Goal: Task Accomplishment & Management: Manage account settings

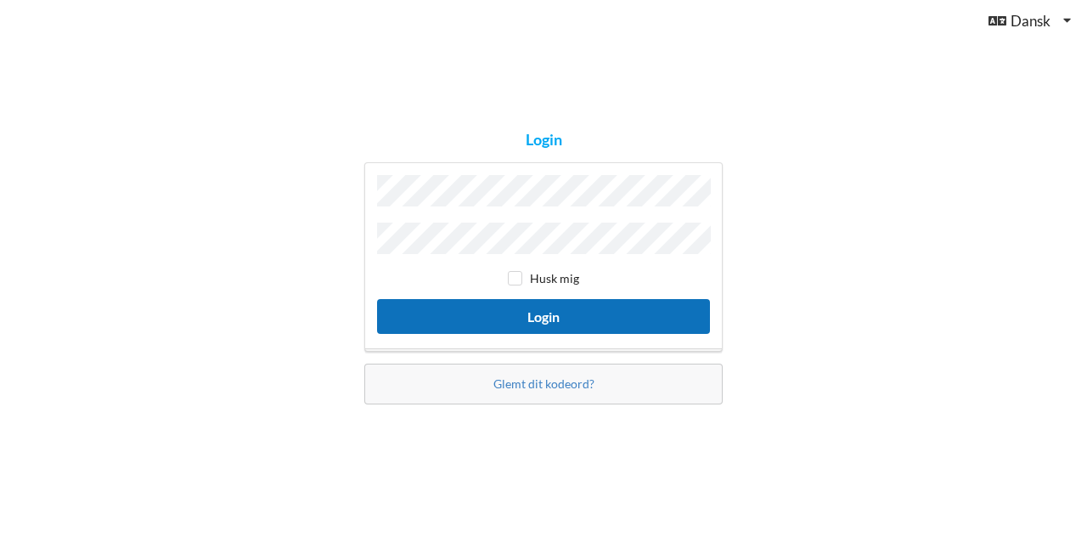
click at [521, 313] on button "Login" at bounding box center [543, 316] width 333 height 35
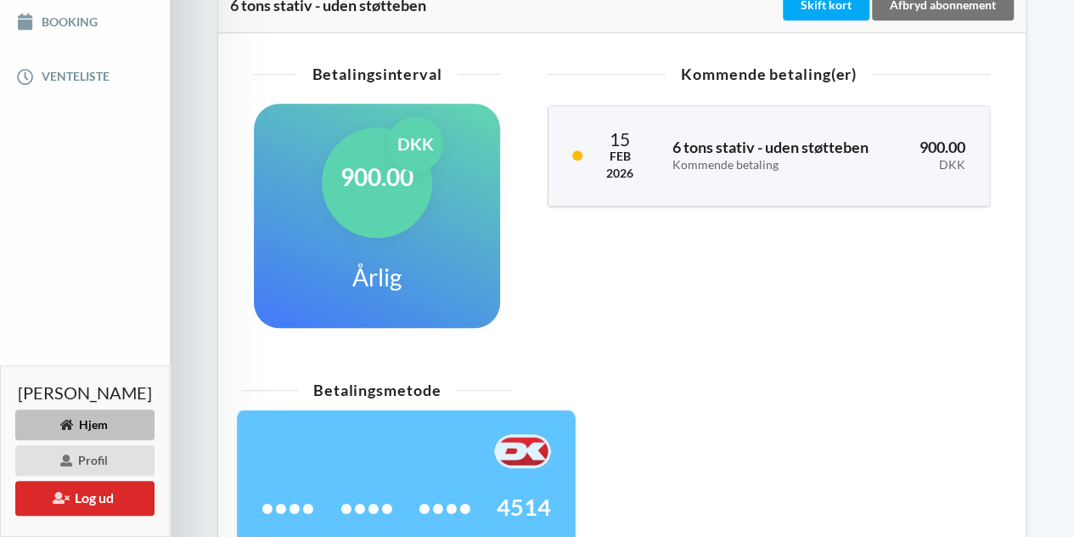
scroll to position [447, 0]
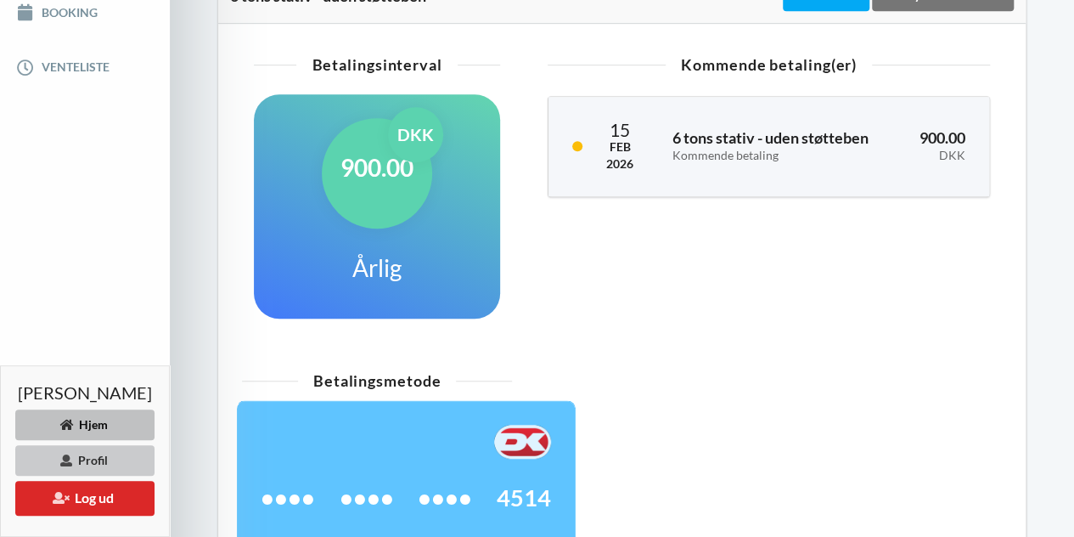
click at [155, 459] on div "Profil" at bounding box center [84, 460] width 139 height 31
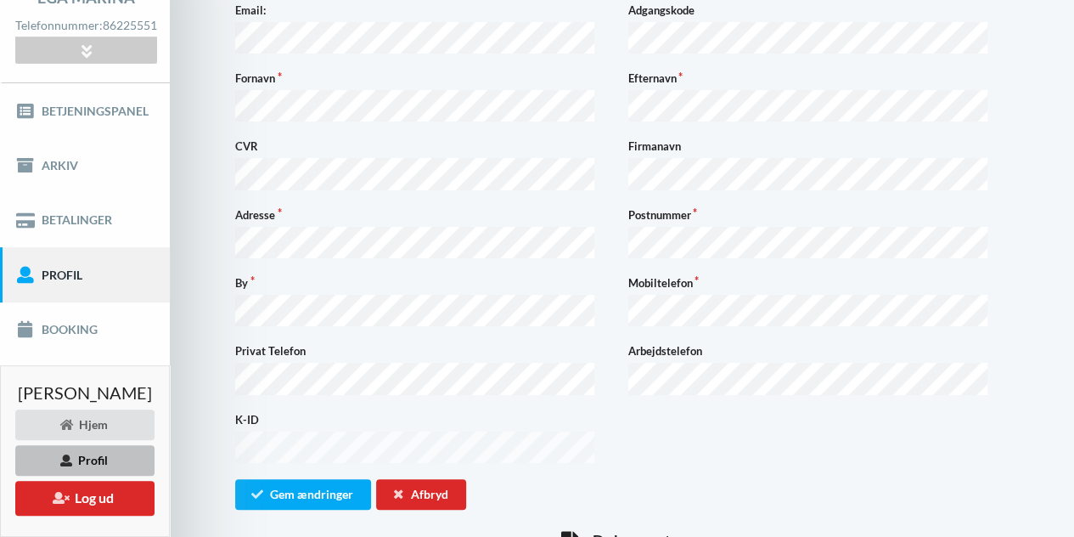
scroll to position [132, 0]
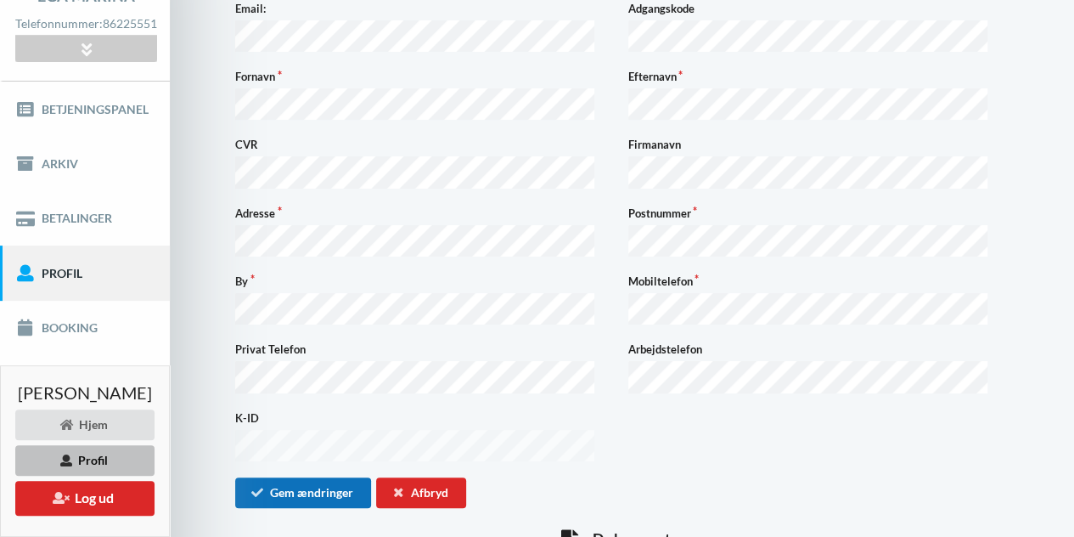
click at [363, 477] on button "Gem ændringer" at bounding box center [303, 492] width 136 height 31
click at [343, 477] on button "Gem ændringer" at bounding box center [303, 492] width 136 height 31
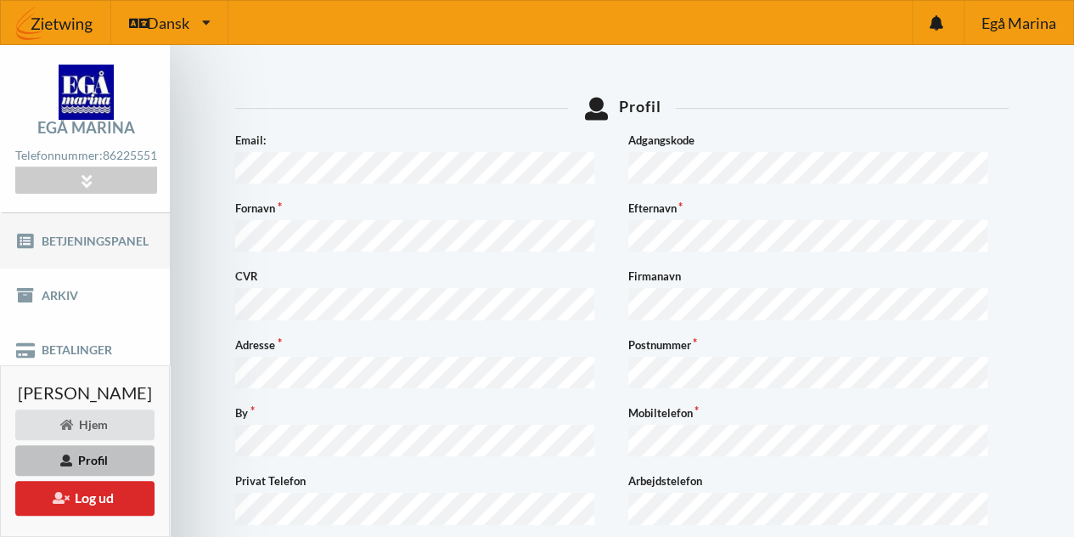
click at [102, 239] on link "Betjeningspanel" at bounding box center [85, 240] width 170 height 54
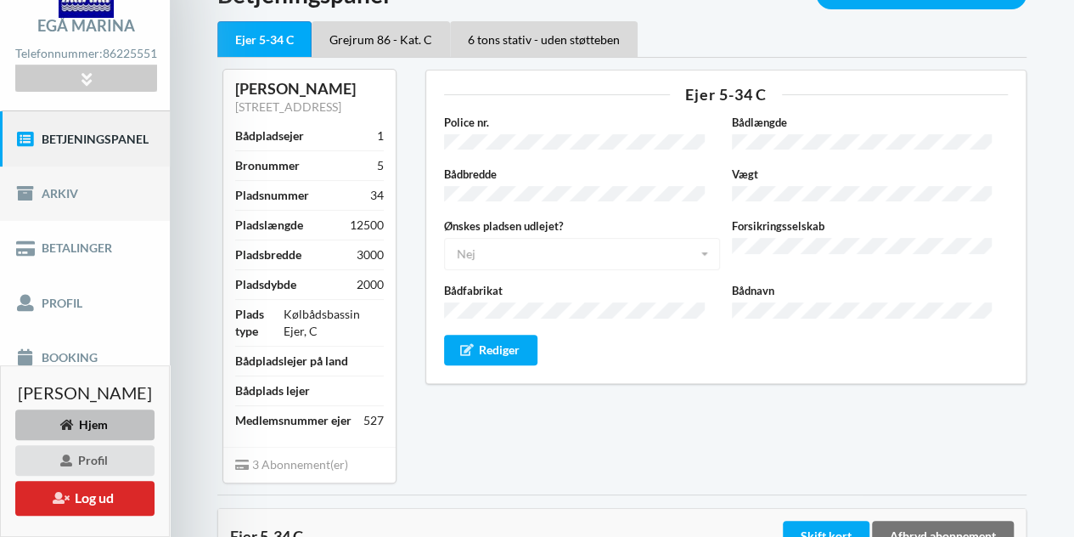
scroll to position [136, 0]
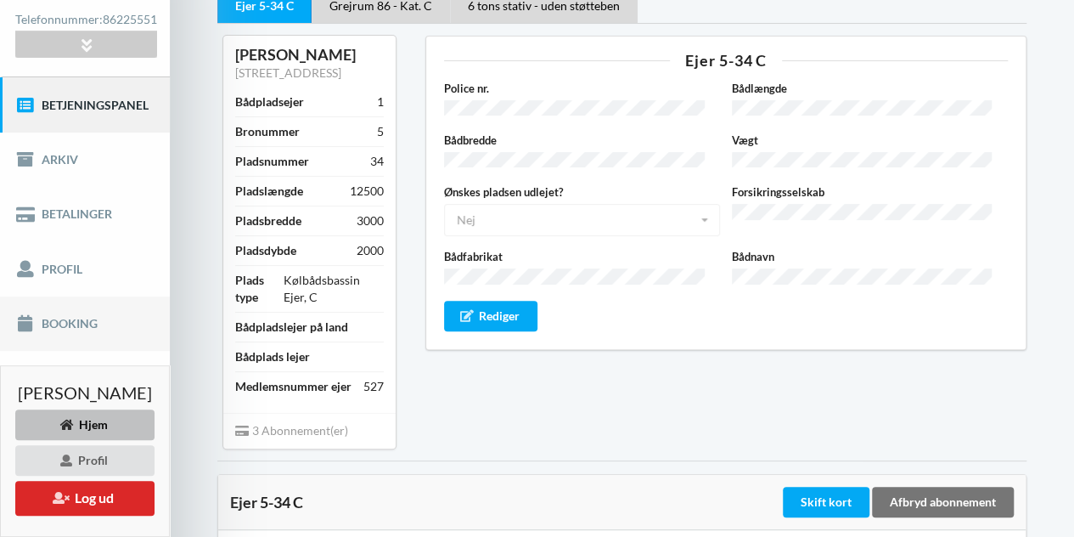
click at [76, 319] on link "Booking" at bounding box center [85, 323] width 170 height 54
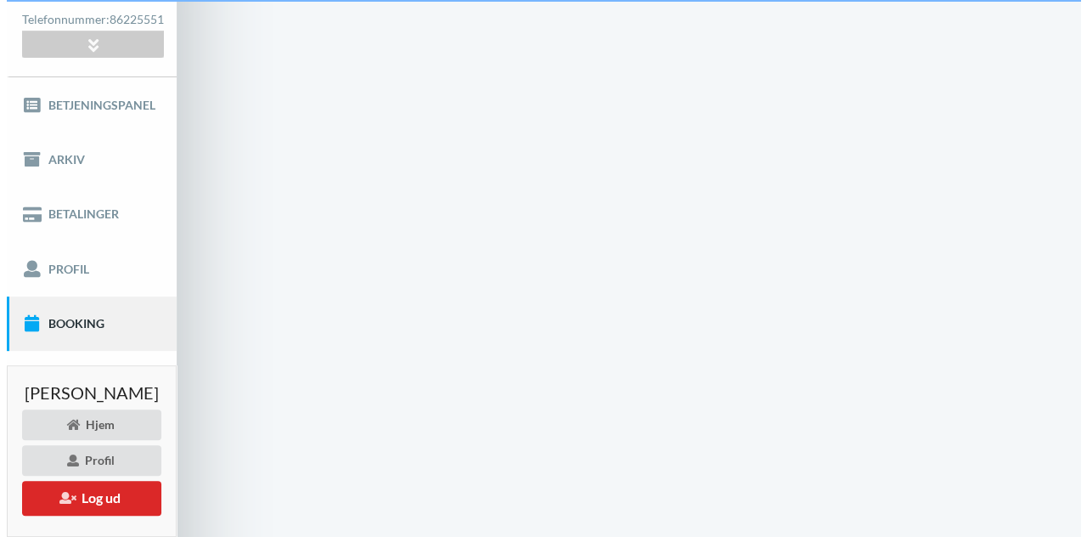
scroll to position [3, 0]
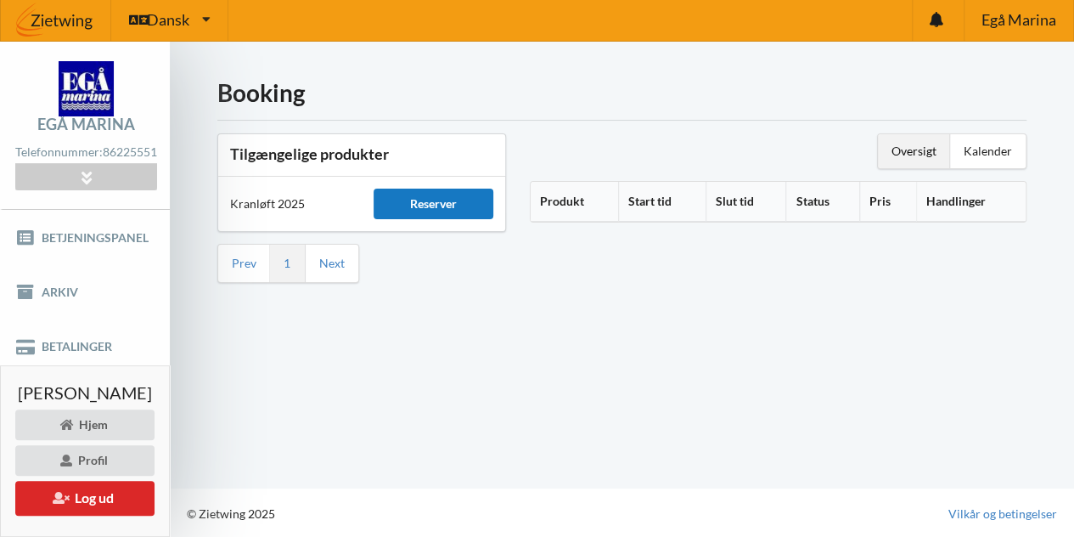
click at [470, 202] on div "Reserver" at bounding box center [434, 204] width 120 height 31
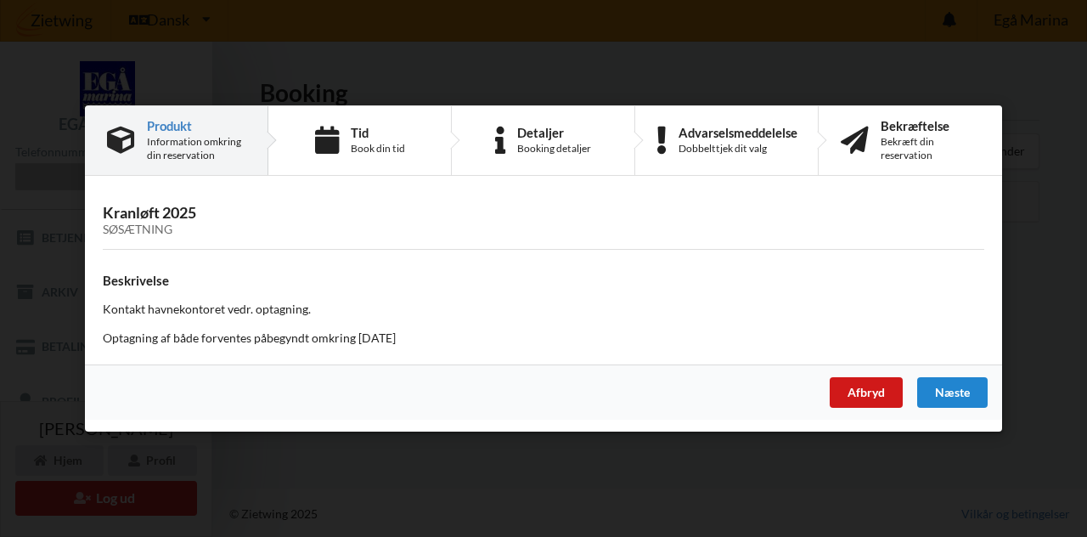
click at [876, 388] on div "Afbryd" at bounding box center [866, 392] width 73 height 31
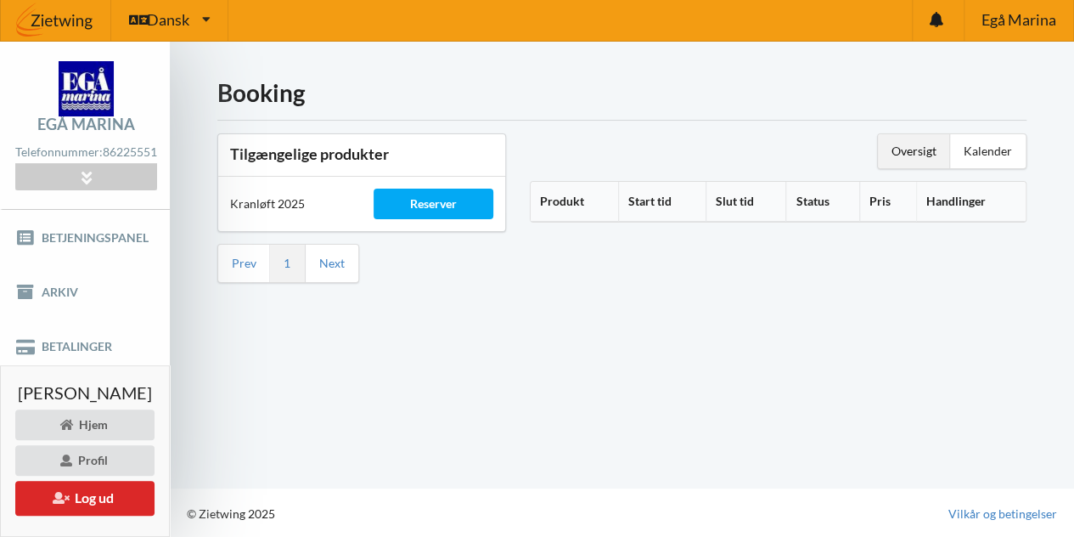
click at [596, 198] on th "Produkt" at bounding box center [574, 202] width 87 height 40
click at [599, 200] on icon at bounding box center [591, 199] width 14 height 12
click at [589, 198] on th "Produkt" at bounding box center [584, 202] width 106 height 40
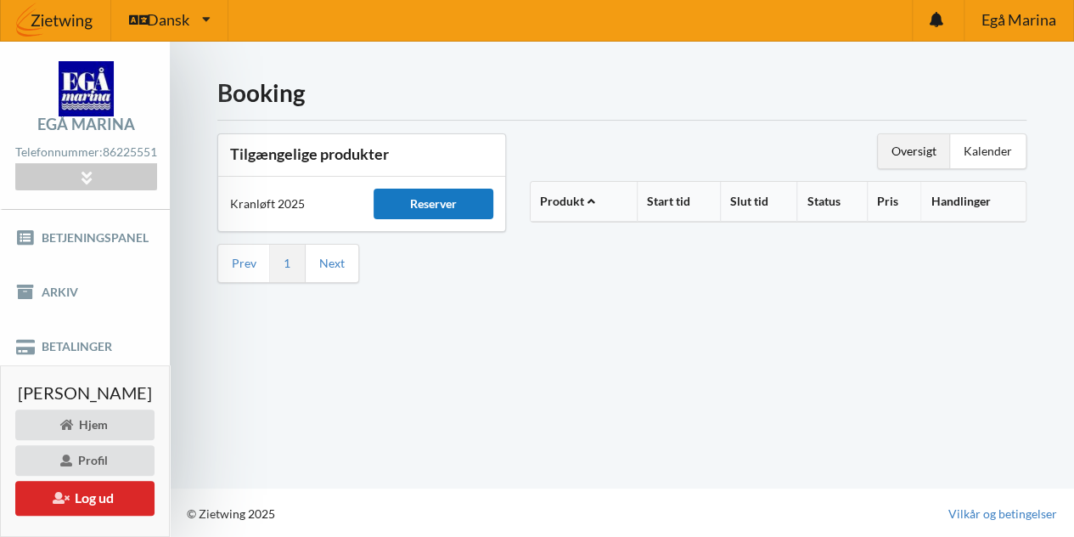
click at [446, 200] on div "Reserver" at bounding box center [434, 204] width 120 height 31
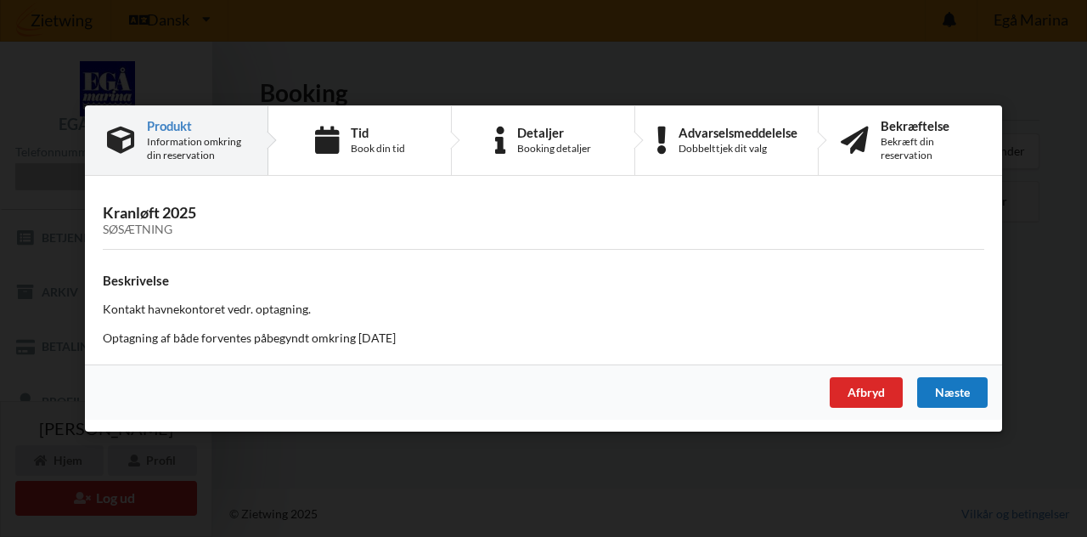
click at [951, 391] on div "Næste" at bounding box center [952, 392] width 70 height 31
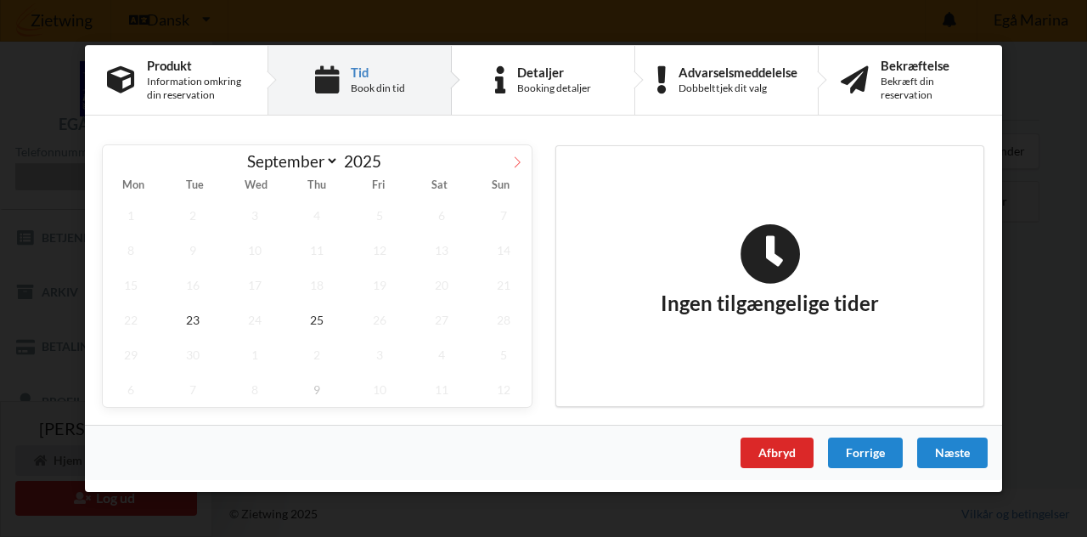
click at [519, 164] on icon at bounding box center [518, 161] width 6 height 11
select select "9"
click at [319, 252] on span "9" at bounding box center [318, 250] width 56 height 35
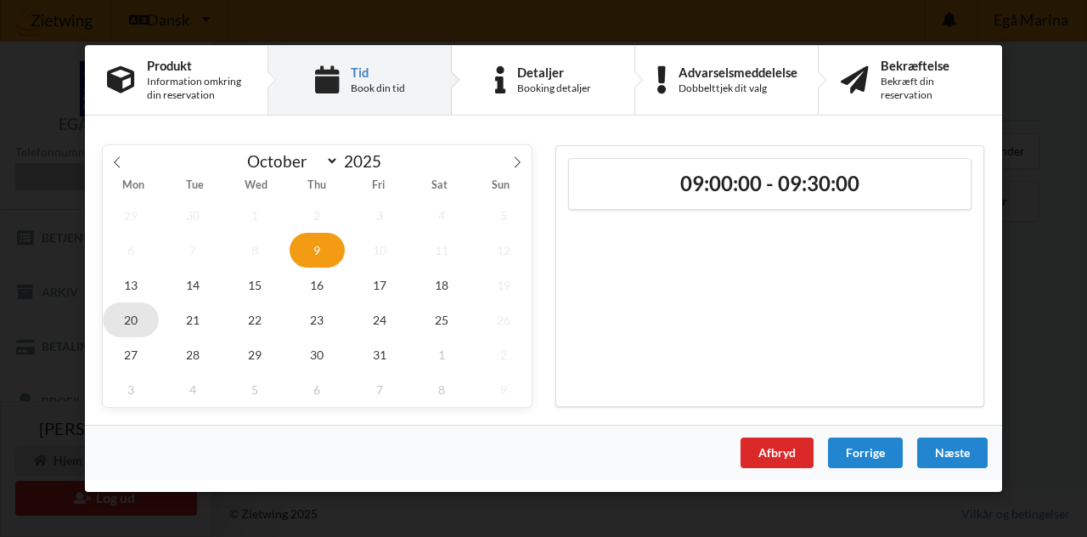
click at [132, 313] on span "20" at bounding box center [131, 319] width 56 height 35
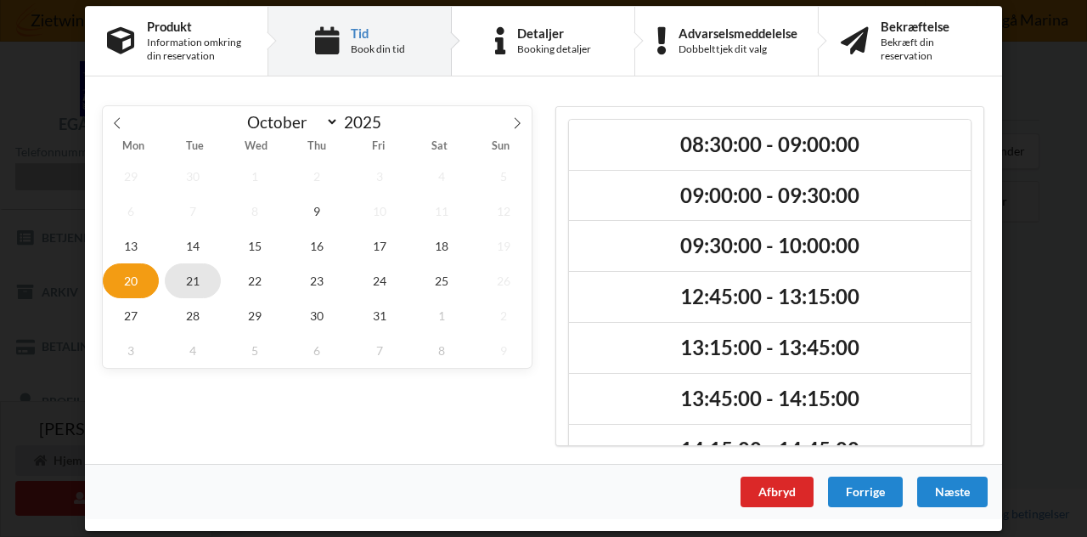
click at [194, 276] on span "21" at bounding box center [193, 280] width 56 height 35
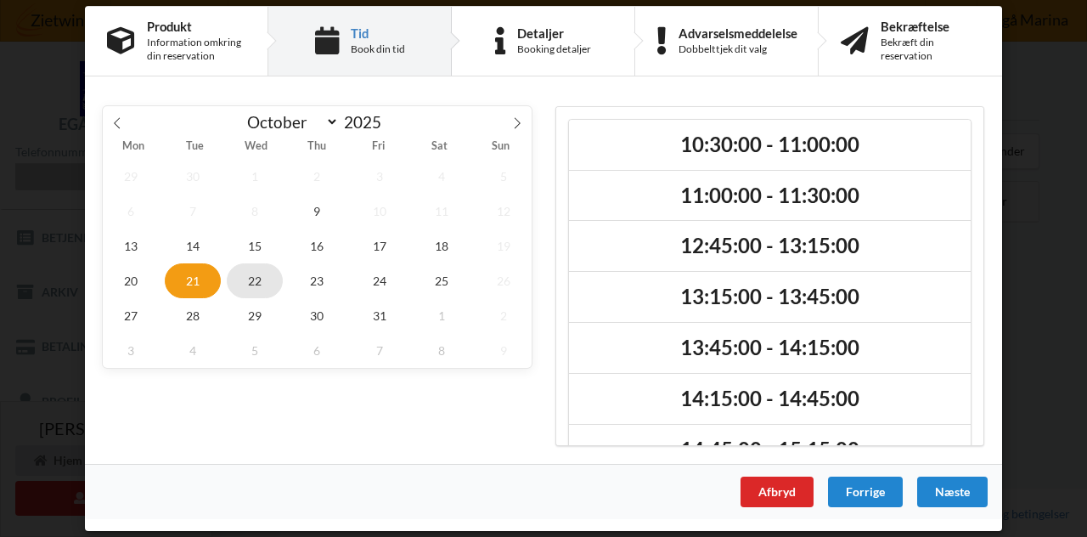
click at [262, 274] on span "22" at bounding box center [255, 280] width 56 height 35
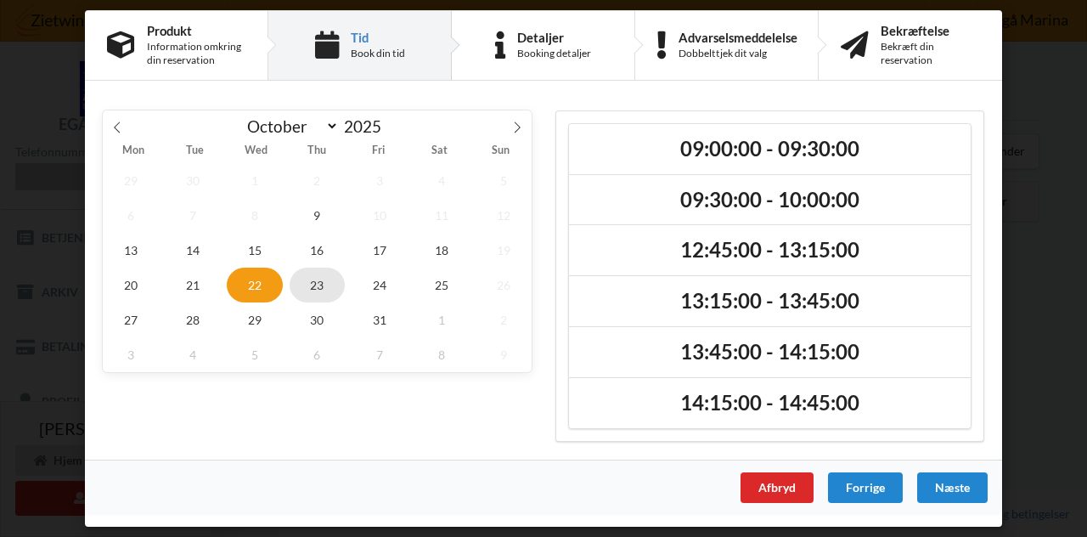
click at [318, 281] on span "23" at bounding box center [318, 284] width 56 height 35
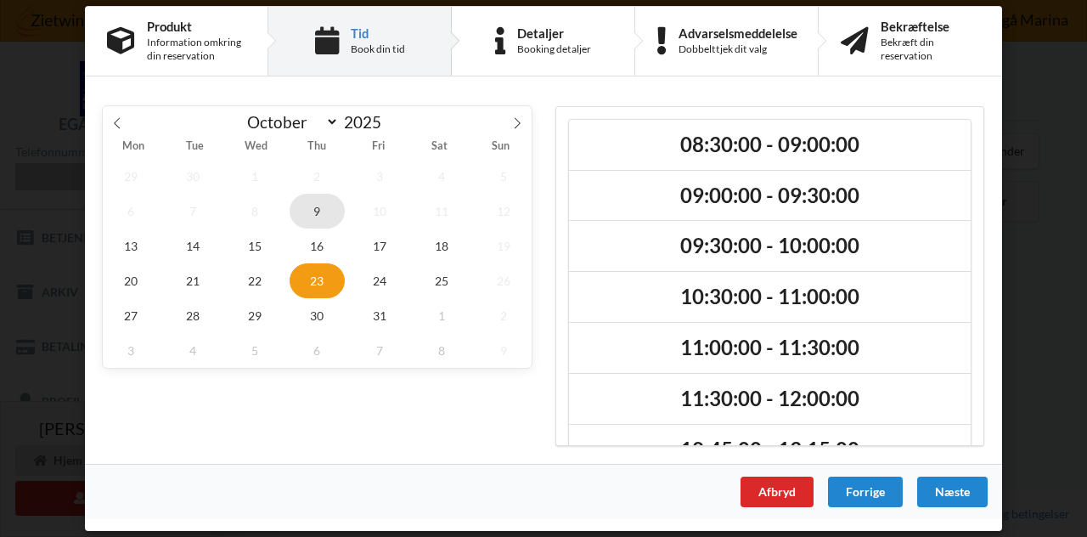
click at [317, 211] on span "9" at bounding box center [318, 211] width 56 height 35
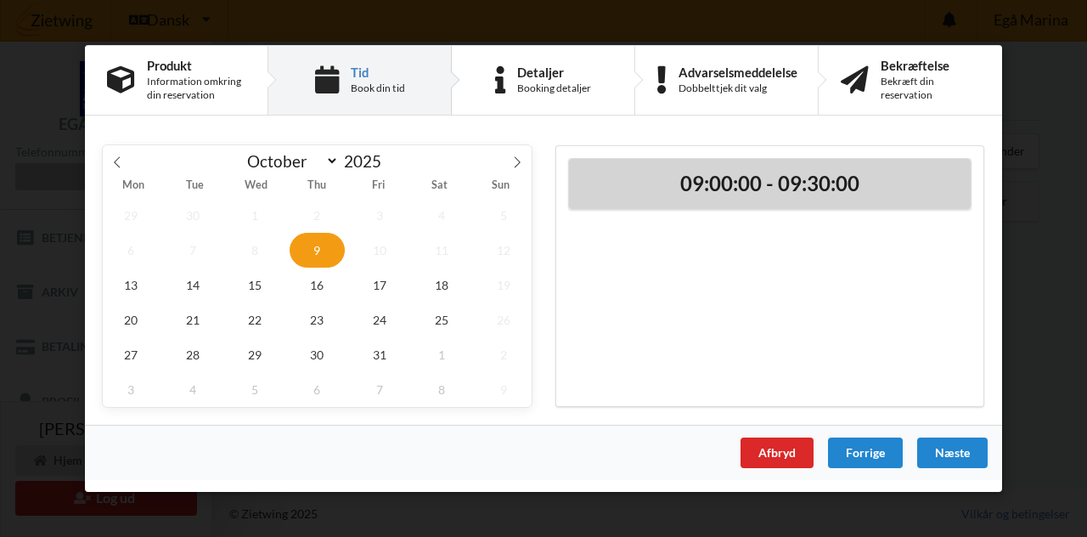
click at [745, 184] on h2 "09:00:00 - 09:30:00" at bounding box center [770, 184] width 378 height 26
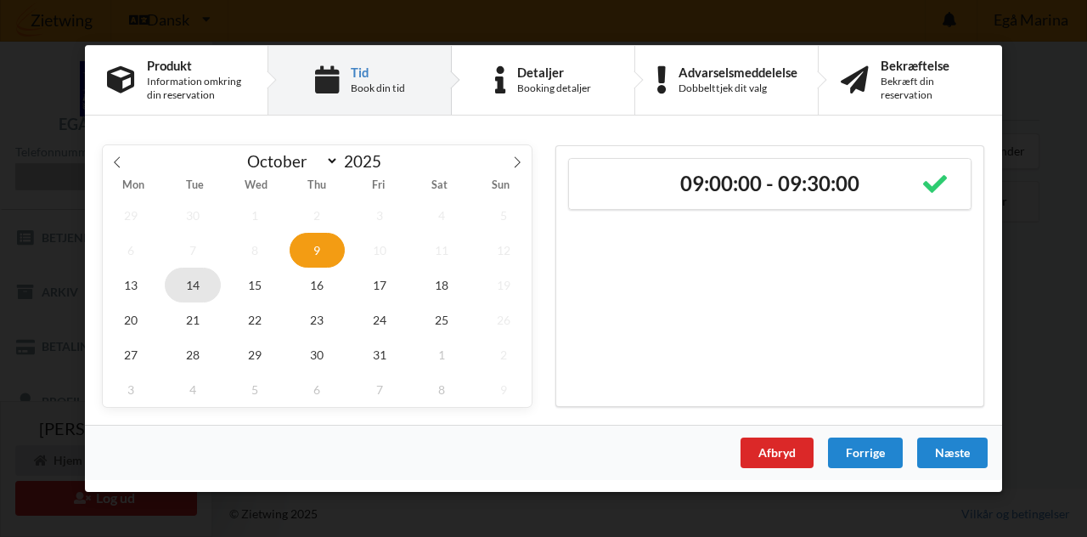
click at [194, 284] on span "14" at bounding box center [193, 284] width 56 height 35
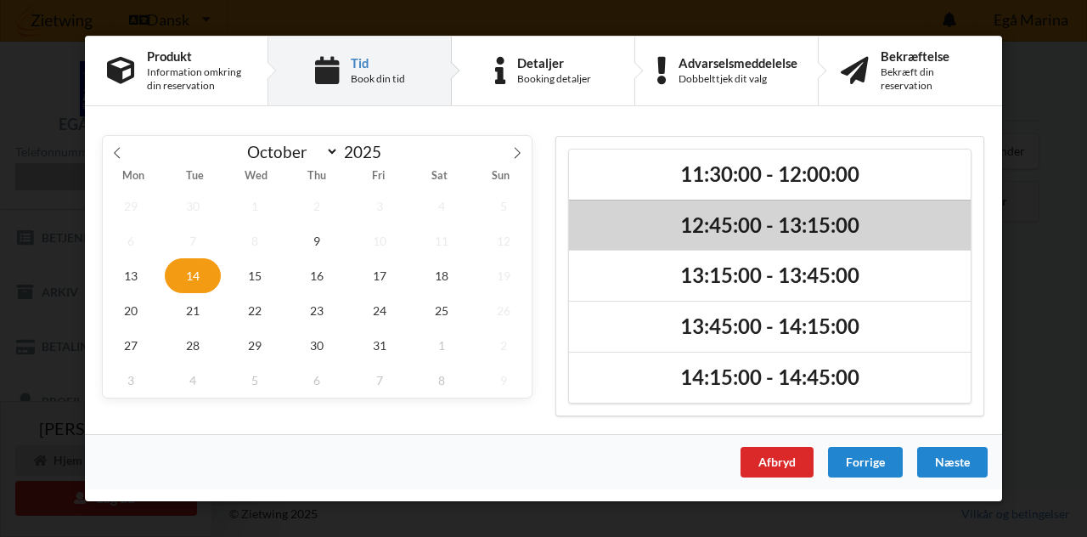
click at [722, 221] on h2 "12:45:00 - 13:15:00" at bounding box center [770, 225] width 378 height 26
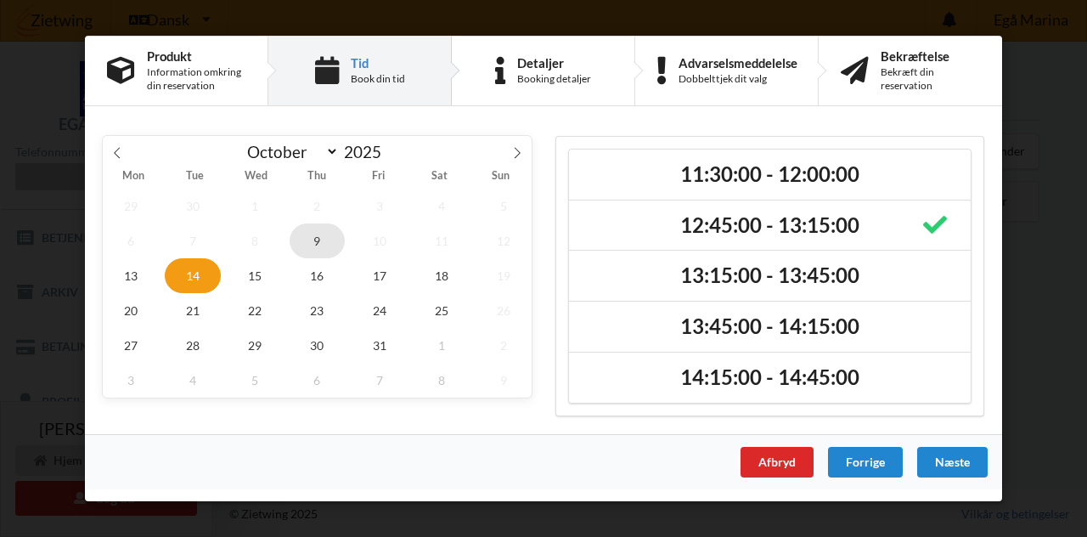
click at [318, 240] on span "9" at bounding box center [318, 240] width 56 height 35
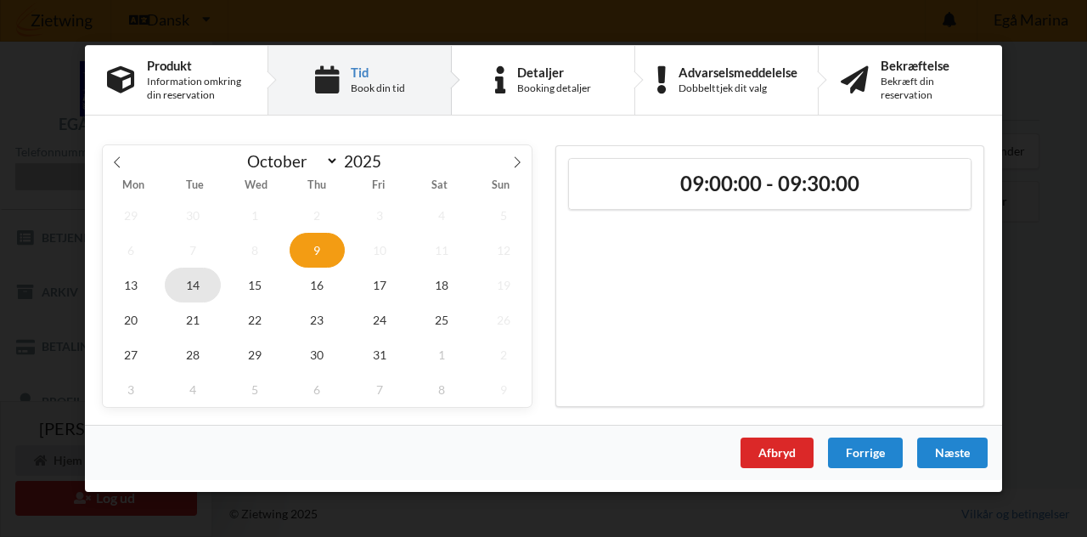
click at [191, 283] on span "14" at bounding box center [193, 284] width 56 height 35
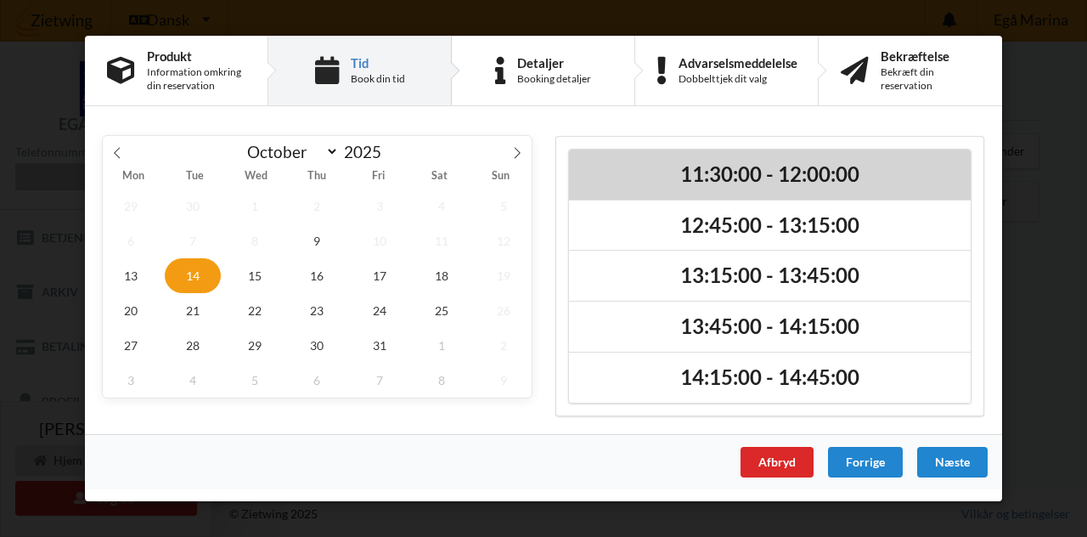
click at [667, 169] on h2 "11:30:00 - 12:00:00" at bounding box center [770, 174] width 378 height 26
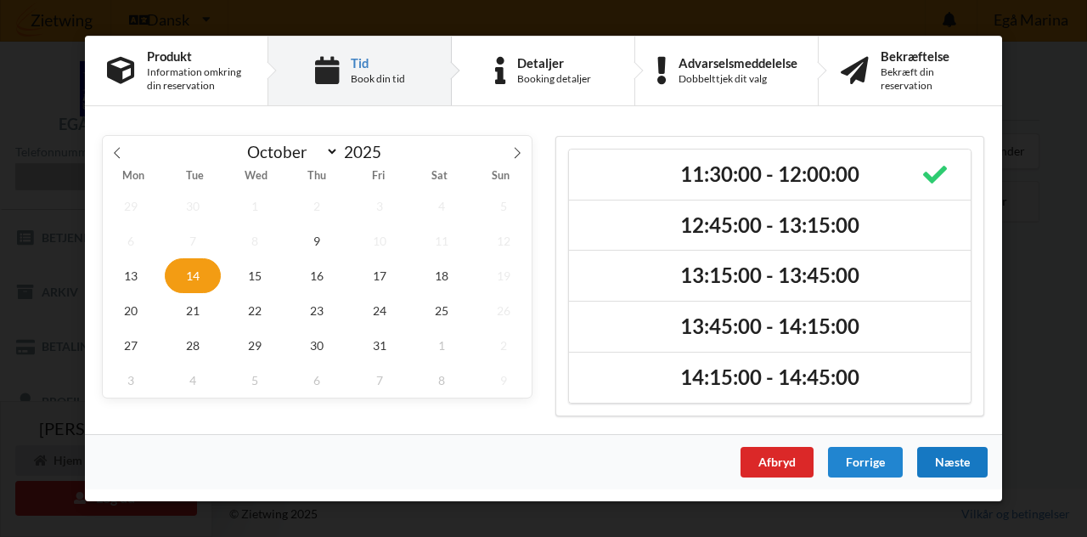
click at [960, 459] on div "Næste" at bounding box center [952, 462] width 70 height 31
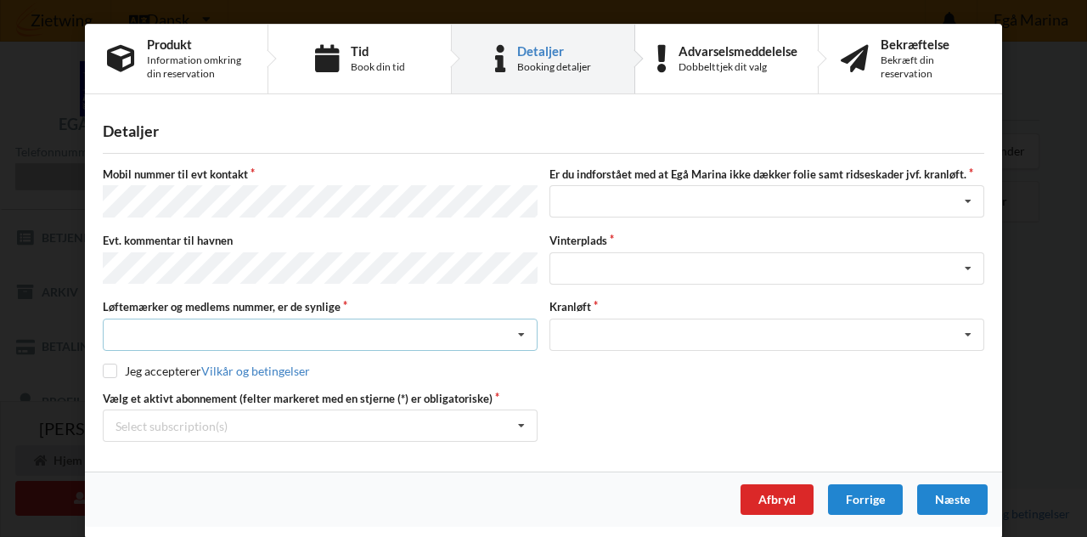
click at [523, 326] on icon at bounding box center [521, 334] width 25 height 31
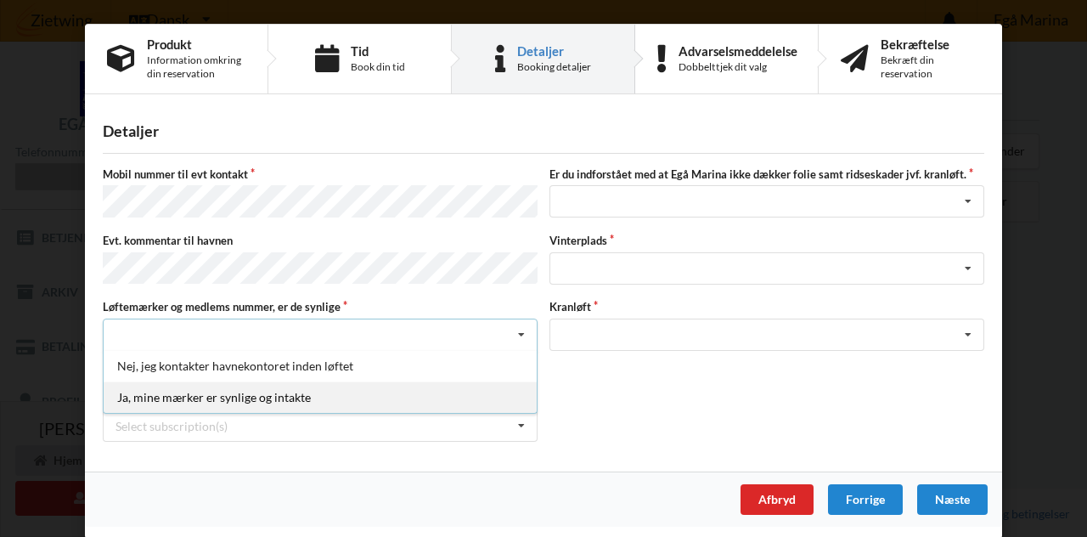
click at [256, 390] on div "Ja, mine mærker er synlige og intakte" at bounding box center [320, 396] width 433 height 31
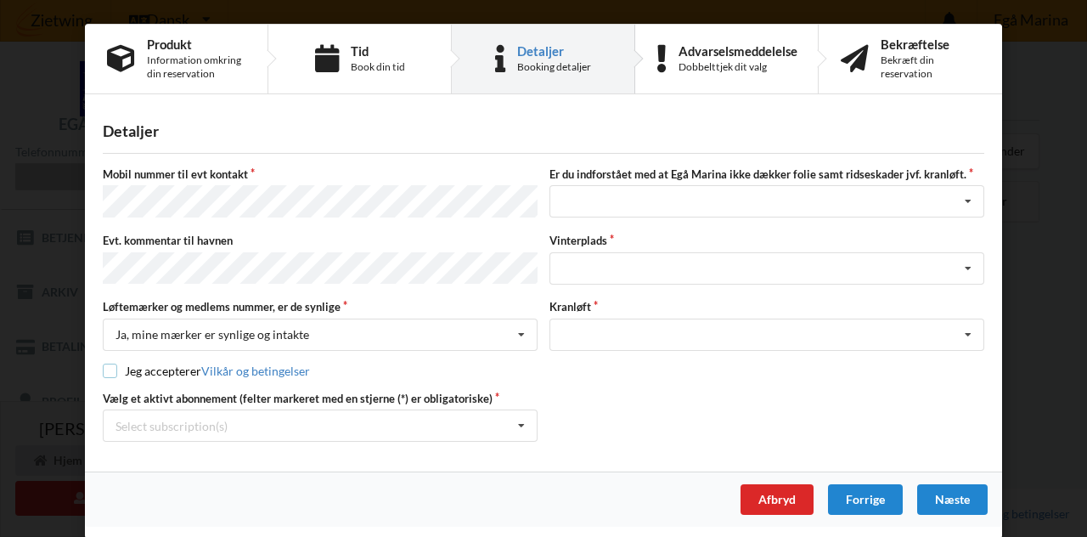
click at [110, 364] on input "checkbox" at bounding box center [110, 370] width 14 height 14
checkbox input "true"
click at [521, 419] on icon at bounding box center [521, 425] width 25 height 31
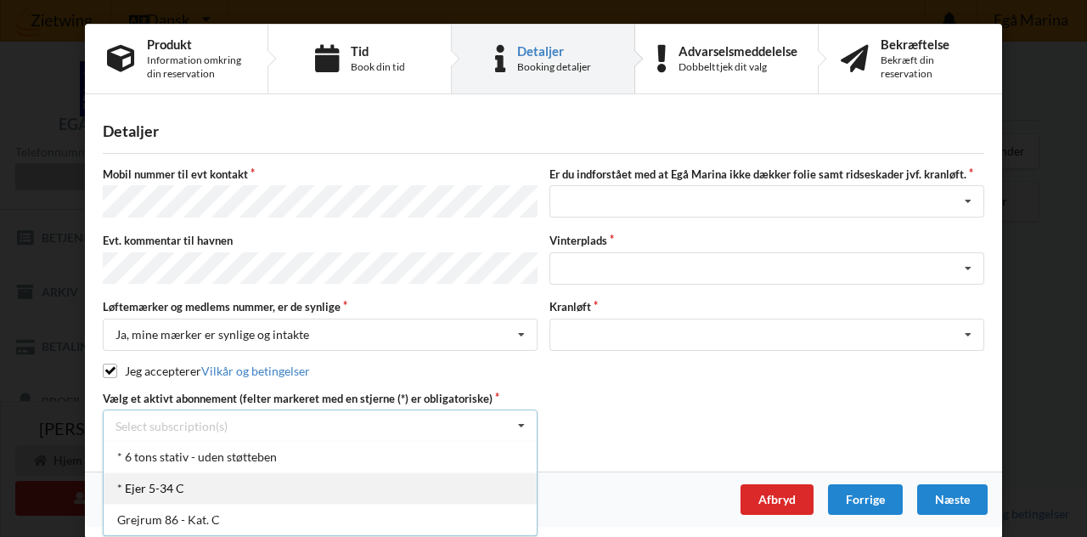
click at [160, 481] on div "* Ejer 5-34 C" at bounding box center [320, 487] width 433 height 31
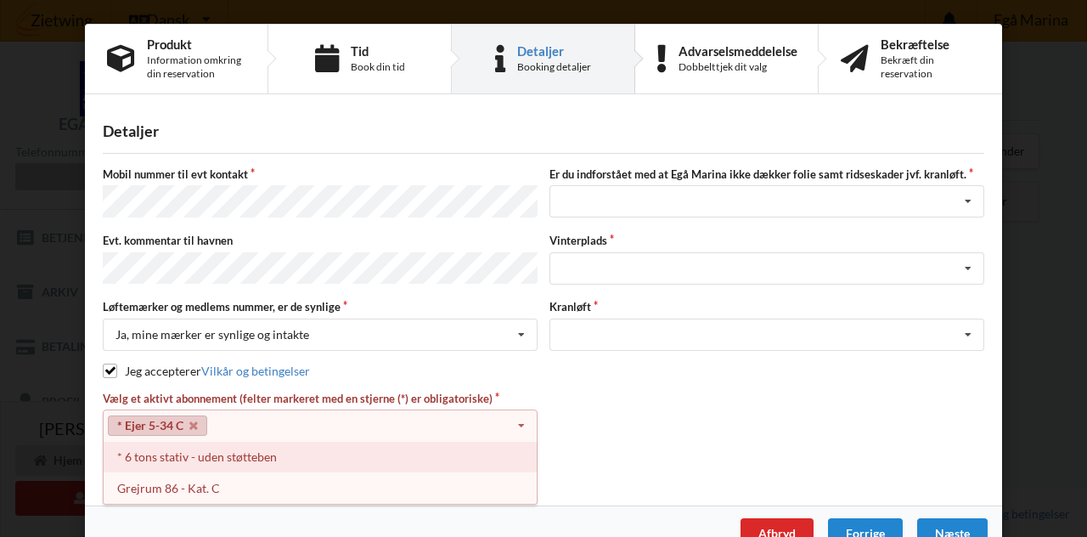
click at [160, 451] on div "* 6 tons stativ - uden støtteben" at bounding box center [320, 456] width 433 height 31
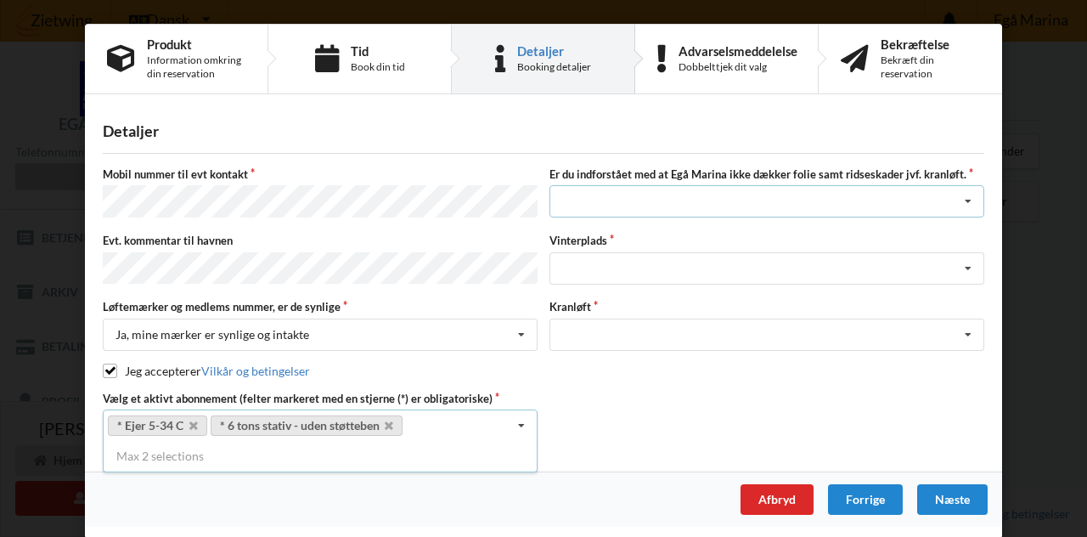
click at [969, 197] on icon at bounding box center [967, 201] width 25 height 31
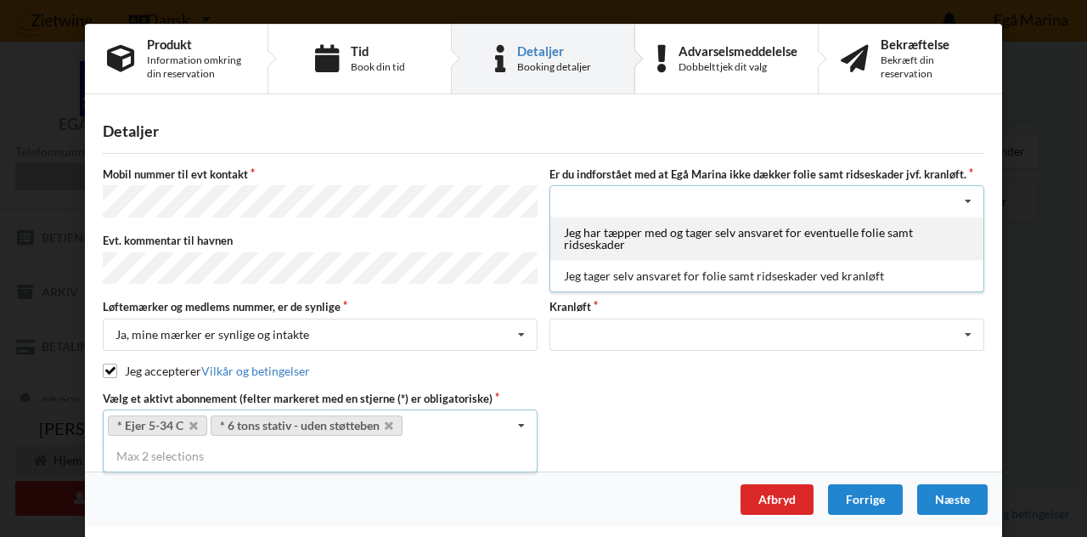
click at [700, 239] on div "Jeg har tæpper med og tager selv ansvaret for eventuelle folie samt ridseskader" at bounding box center [766, 238] width 433 height 43
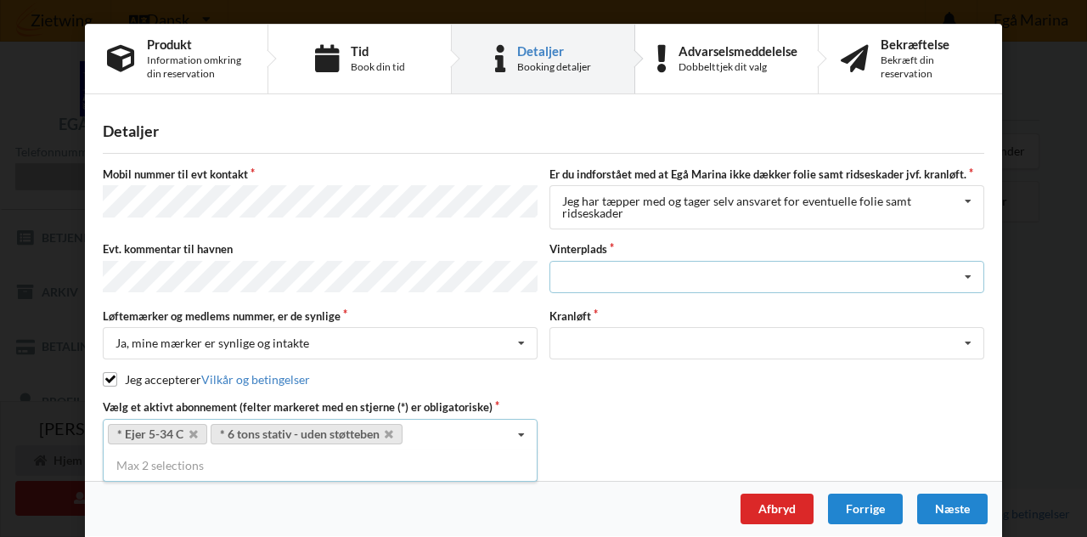
click at [965, 274] on icon at bounding box center [967, 277] width 25 height 31
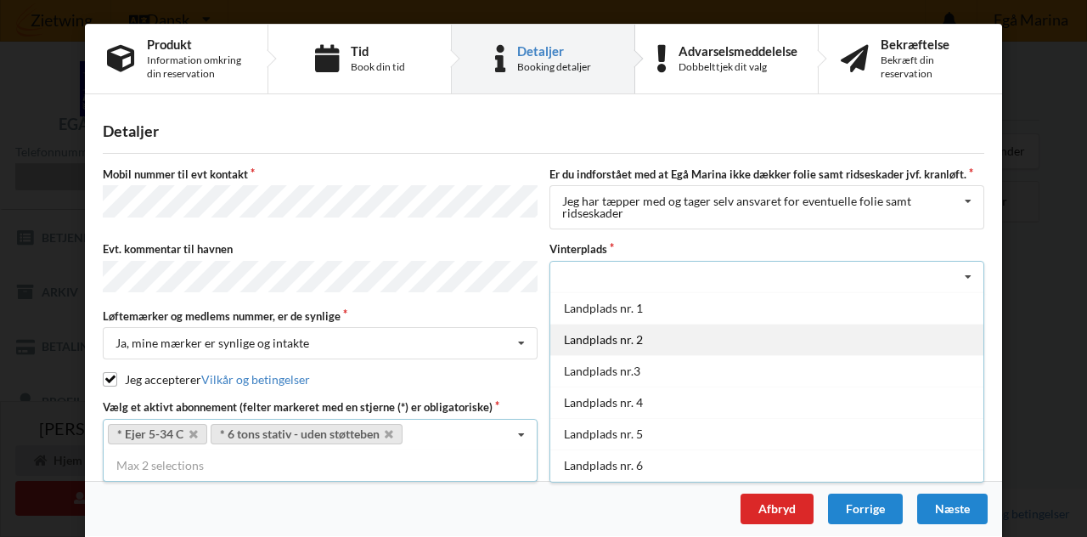
click at [606, 339] on div "Landplads nr. 2" at bounding box center [766, 339] width 433 height 31
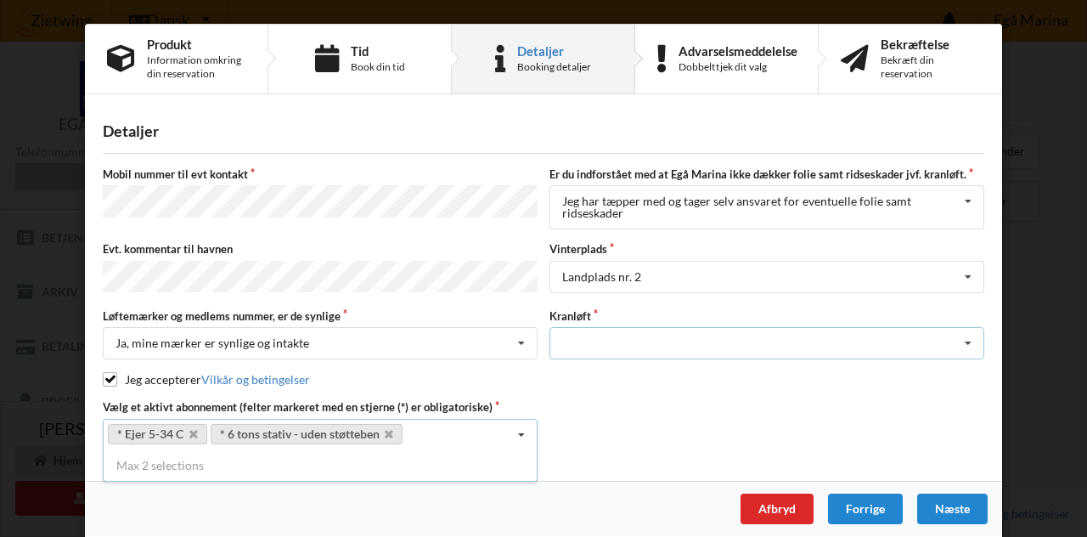
click at [968, 339] on icon at bounding box center [967, 343] width 25 height 31
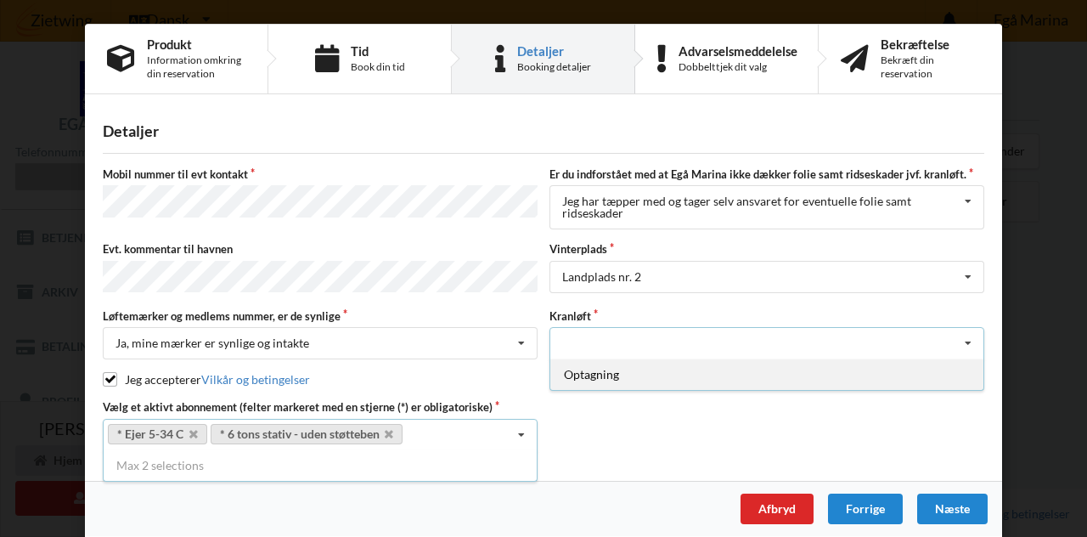
click at [606, 372] on div "Optagning" at bounding box center [766, 373] width 433 height 31
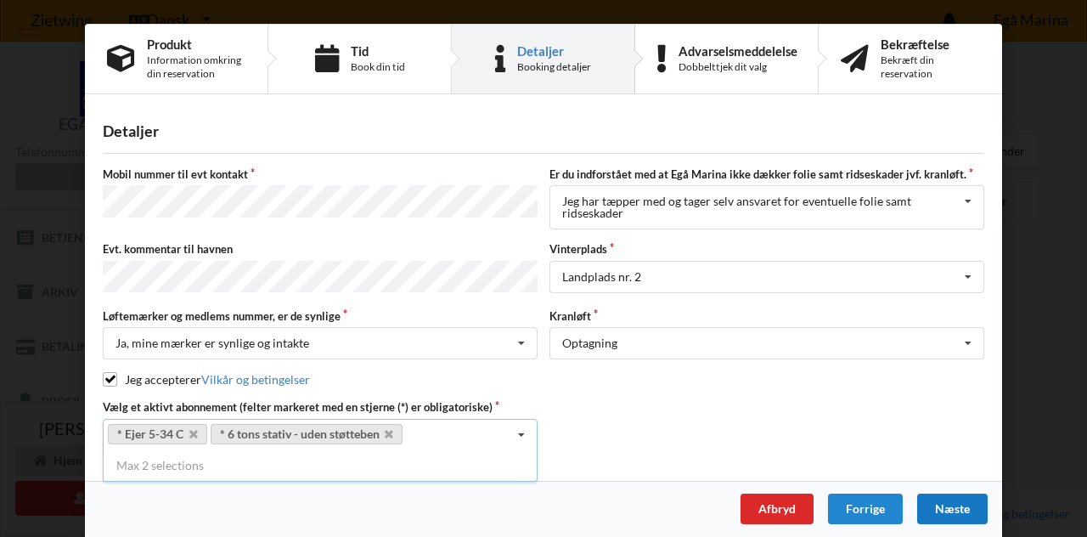
click at [952, 504] on div "Næste" at bounding box center [952, 508] width 70 height 31
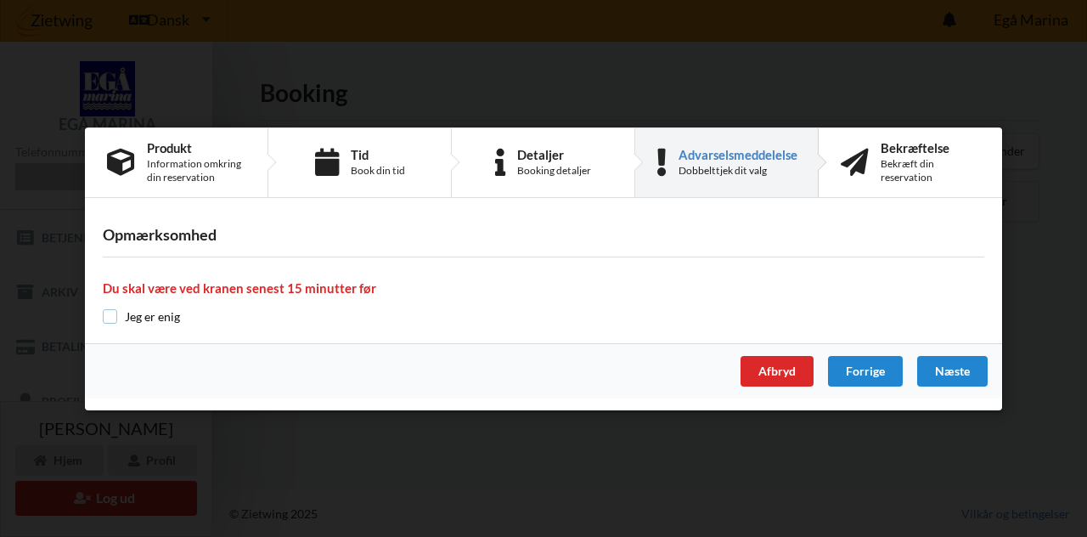
click at [109, 317] on input "checkbox" at bounding box center [110, 316] width 14 height 14
checkbox input "true"
click at [956, 371] on div "Næste" at bounding box center [952, 371] width 70 height 31
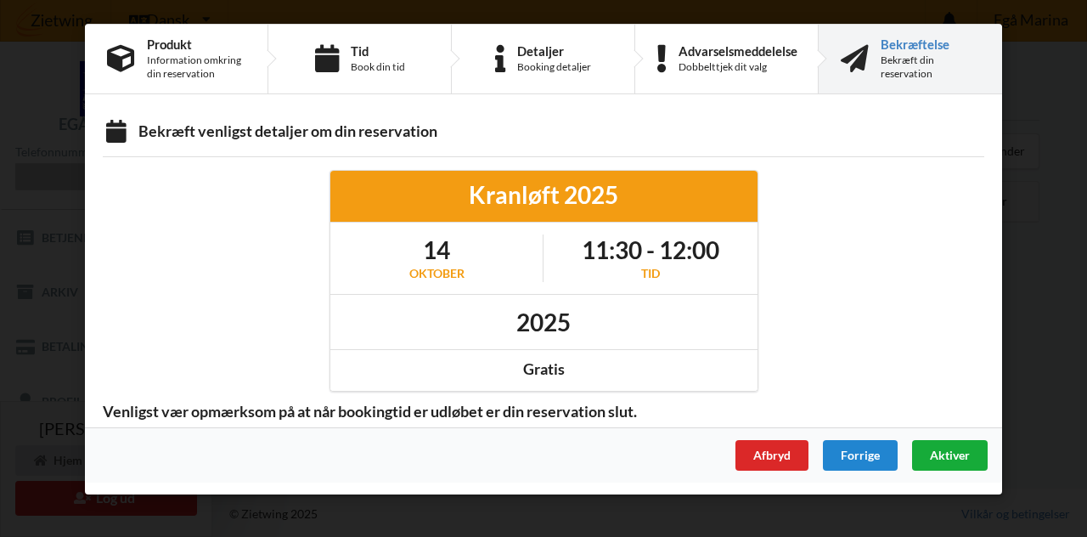
click at [951, 450] on span "Aktiver" at bounding box center [950, 455] width 40 height 14
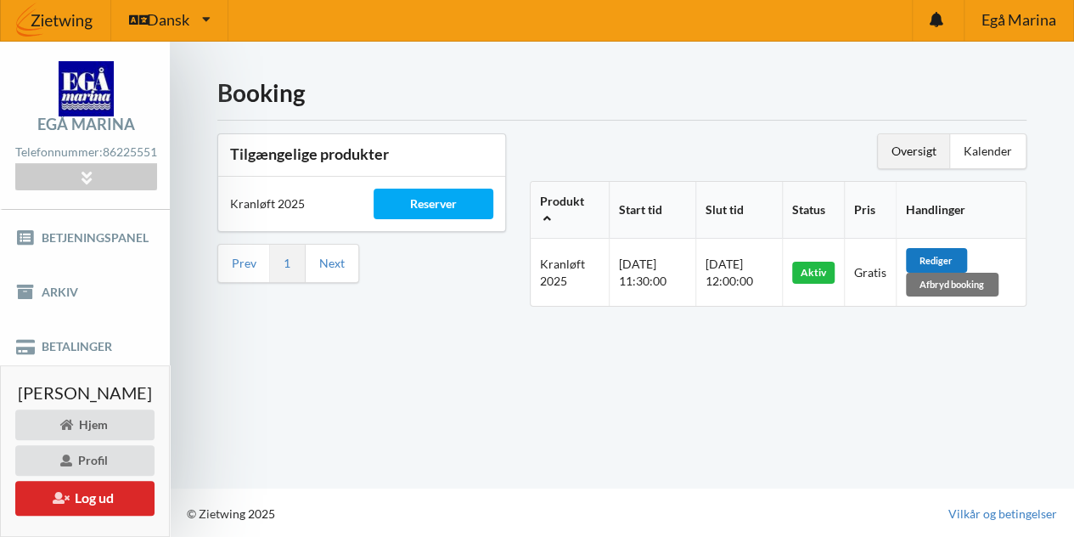
click at [954, 253] on div "Rediger" at bounding box center [936, 260] width 61 height 24
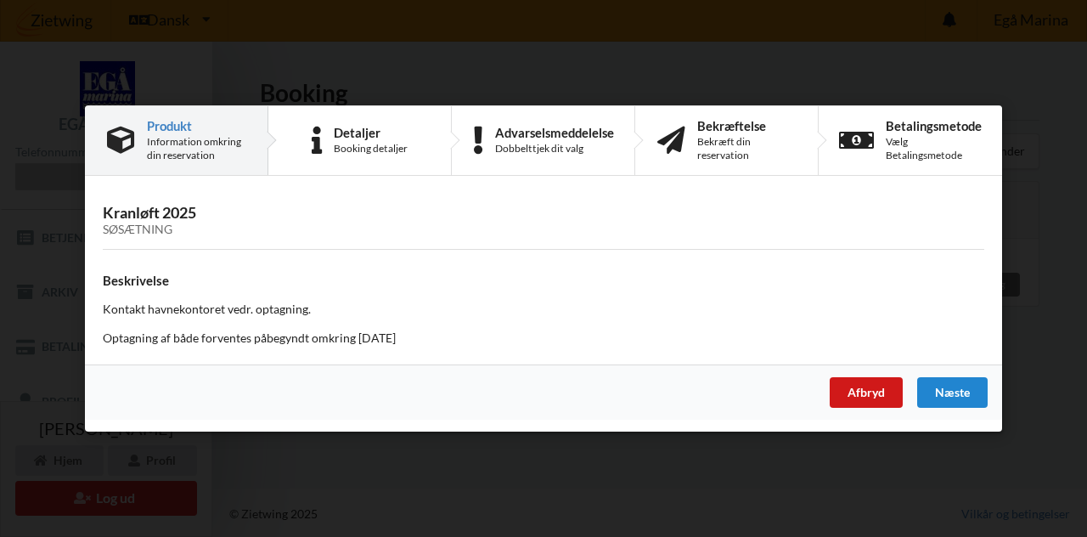
click at [876, 386] on div "Afbryd" at bounding box center [866, 392] width 73 height 31
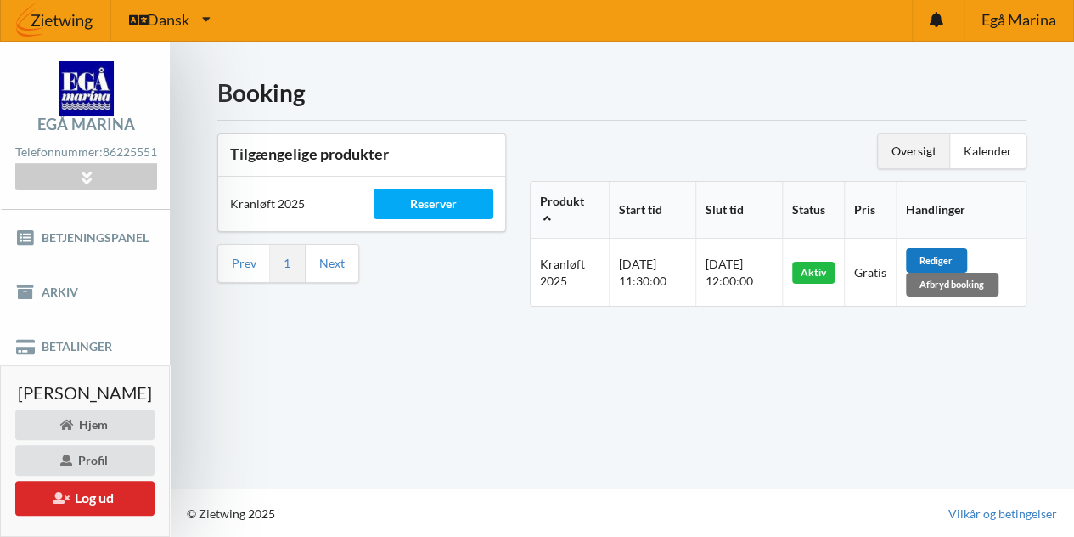
click at [954, 259] on div "Rediger" at bounding box center [936, 260] width 61 height 24
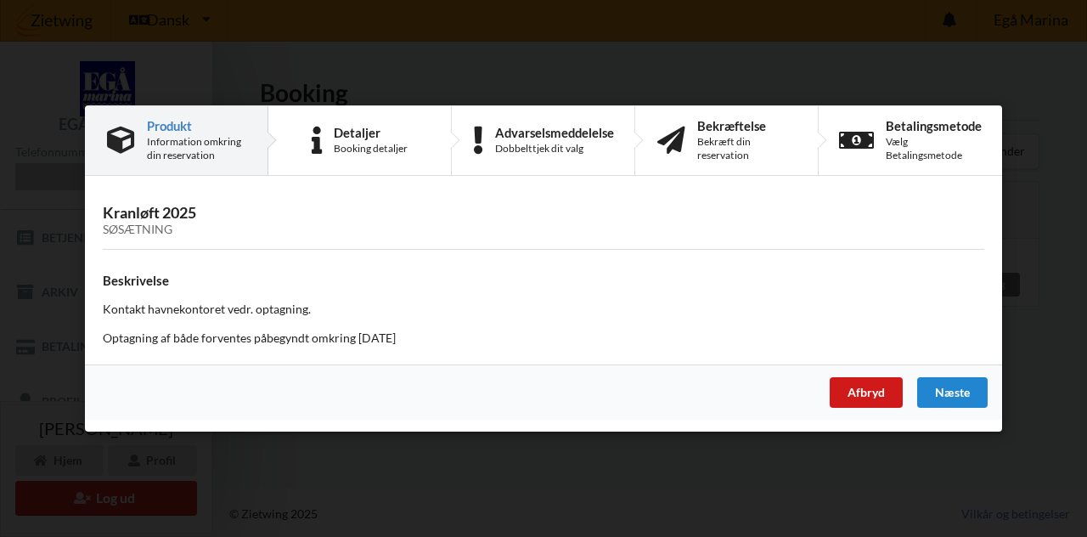
click at [883, 388] on div "Afbryd" at bounding box center [866, 392] width 73 height 31
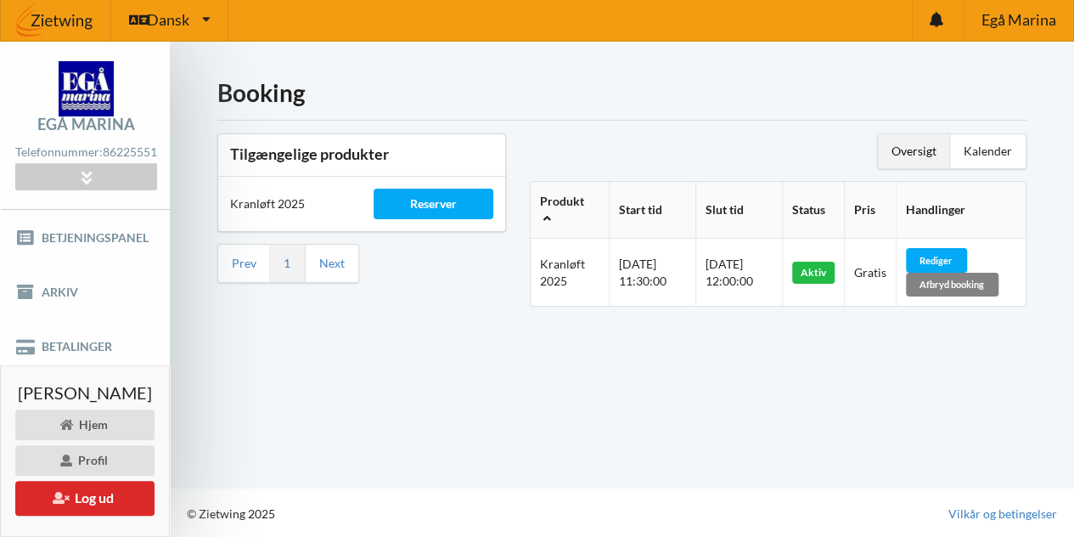
click at [961, 283] on div "Afbryd booking" at bounding box center [952, 285] width 93 height 24
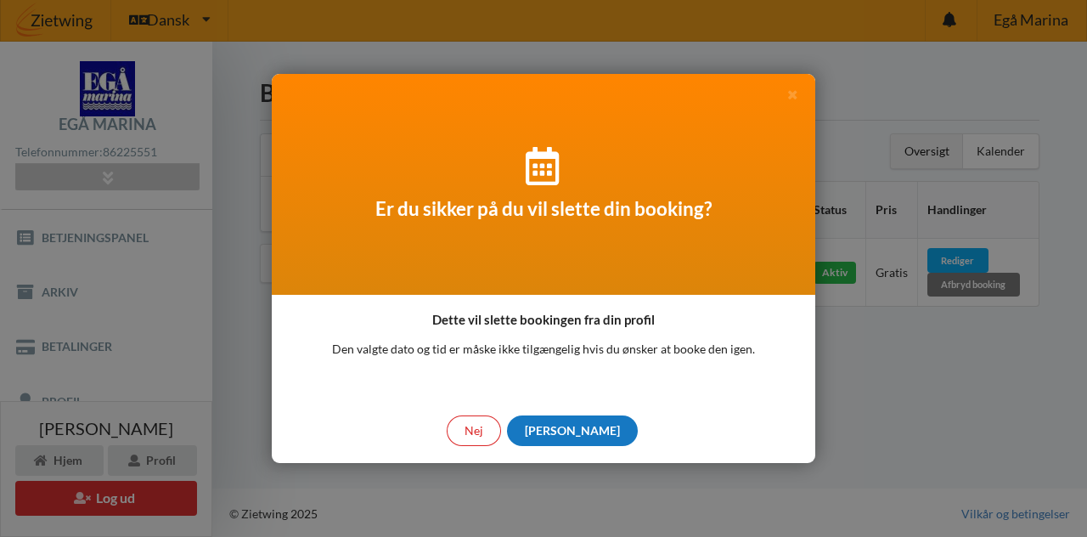
click at [572, 424] on div "[PERSON_NAME]" at bounding box center [572, 430] width 131 height 31
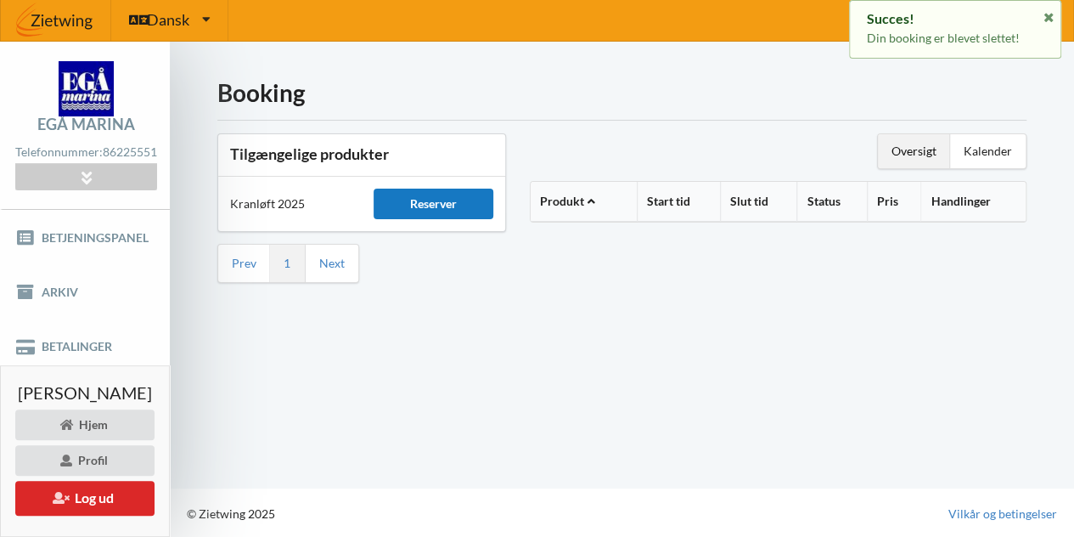
click at [459, 203] on div "Reserver" at bounding box center [434, 204] width 120 height 31
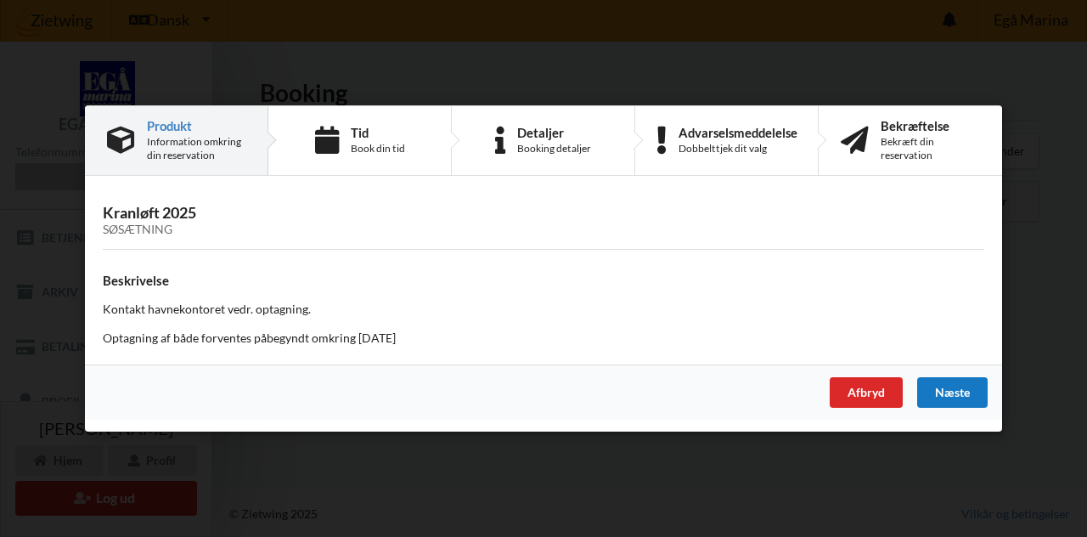
click at [949, 388] on div "Næste" at bounding box center [952, 392] width 70 height 31
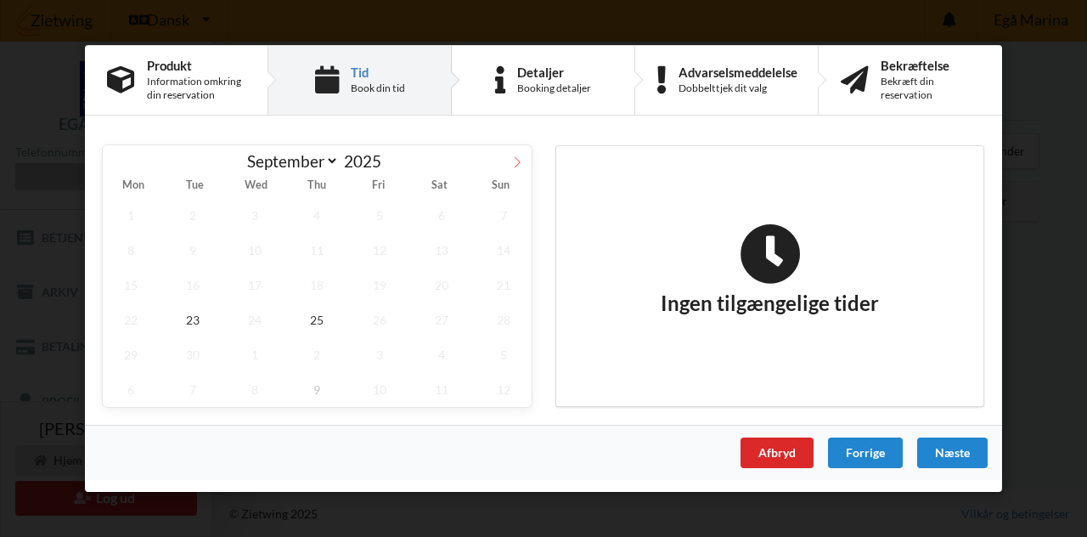
click at [515, 160] on icon at bounding box center [517, 162] width 12 height 12
select select "9"
click at [192, 314] on span "21" at bounding box center [193, 319] width 56 height 35
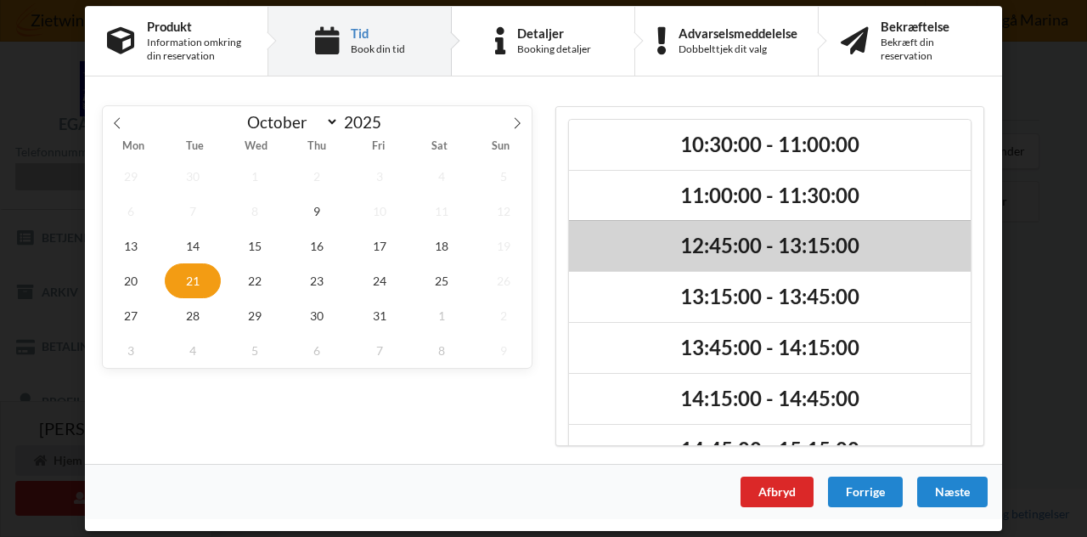
click at [712, 247] on h2 "12:45:00 - 13:15:00" at bounding box center [770, 247] width 378 height 26
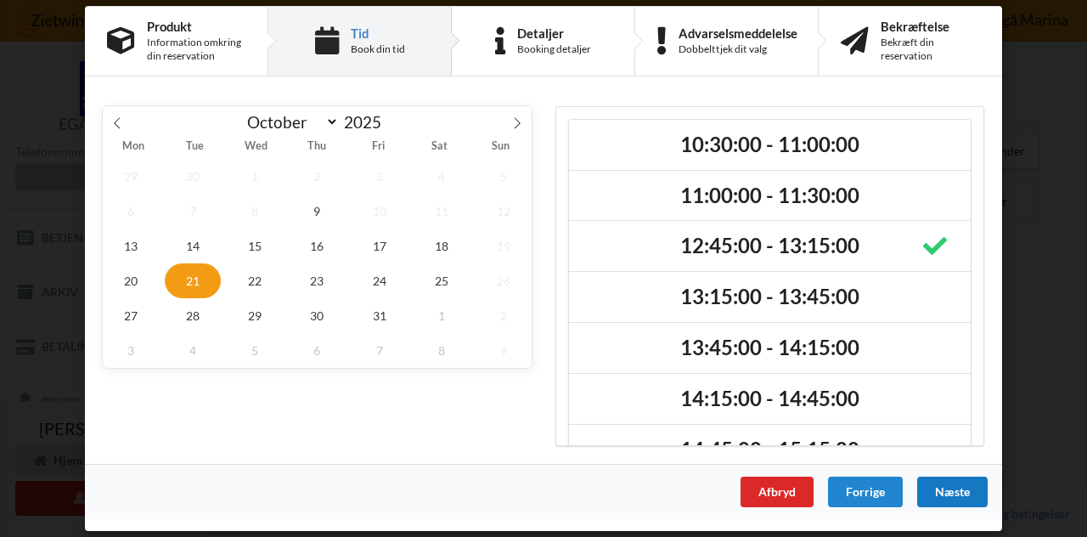
click at [963, 484] on div "Næste" at bounding box center [952, 491] width 70 height 31
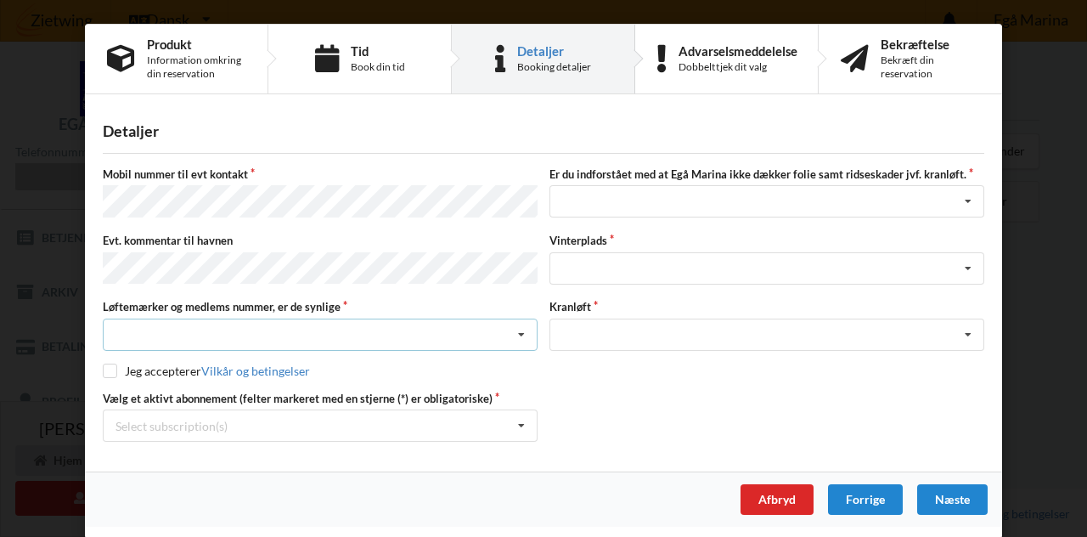
click at [118, 324] on div "Nej, jeg kontakter havnekontoret inden løftet Ja, mine mærker er synlige og int…" at bounding box center [320, 334] width 435 height 32
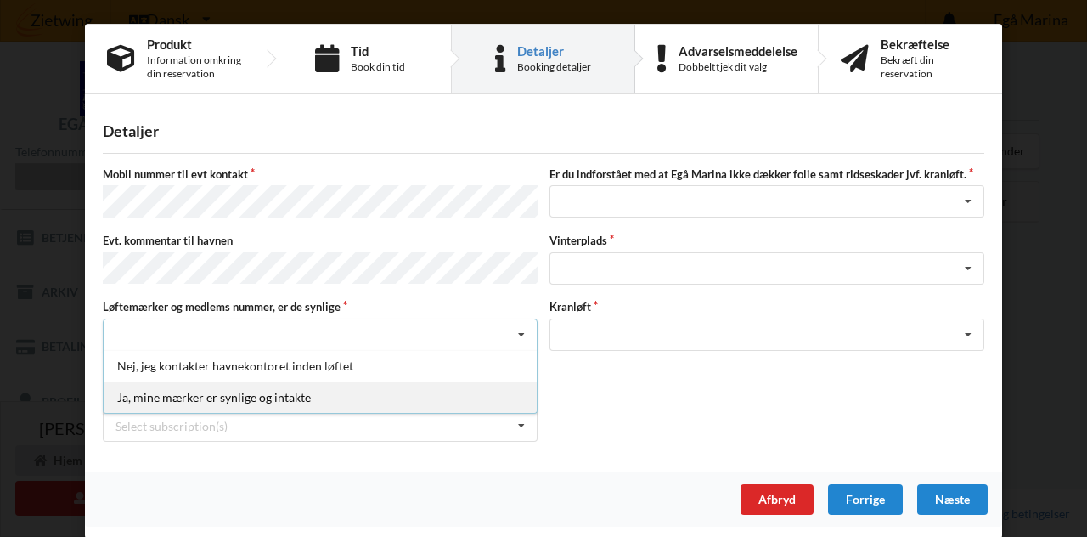
click at [247, 393] on div "Ja, mine mærker er synlige og intakte" at bounding box center [320, 396] width 433 height 31
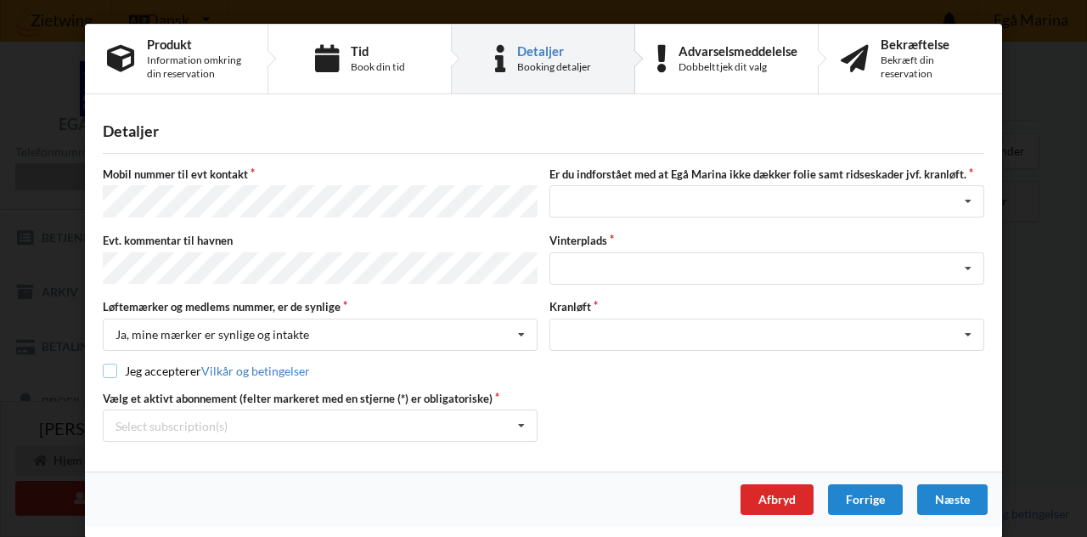
click at [114, 363] on input "checkbox" at bounding box center [110, 370] width 14 height 14
checkbox input "true"
click at [521, 415] on icon at bounding box center [521, 425] width 25 height 31
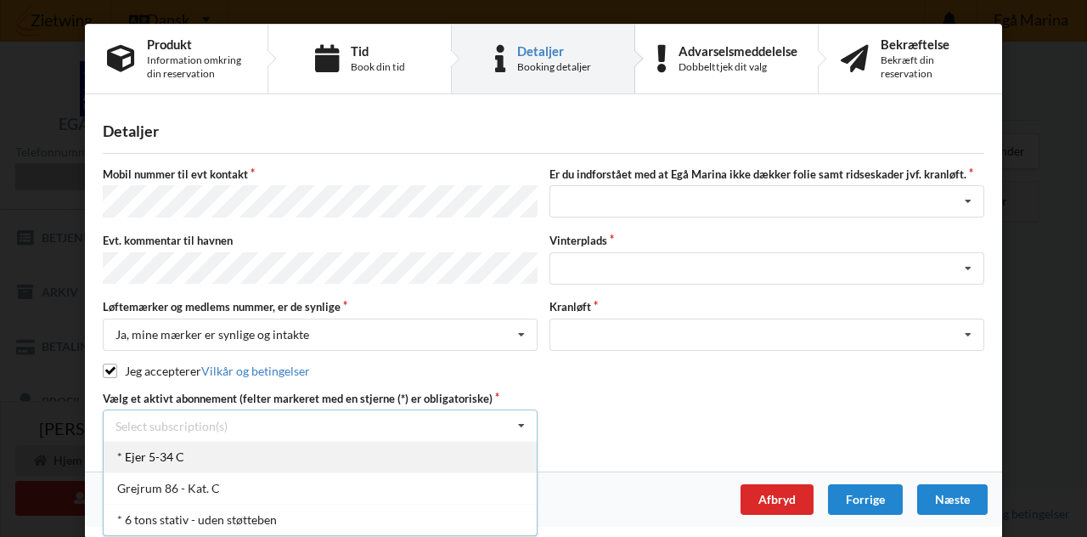
click at [158, 444] on div "* Ejer 5-34 C" at bounding box center [320, 456] width 433 height 31
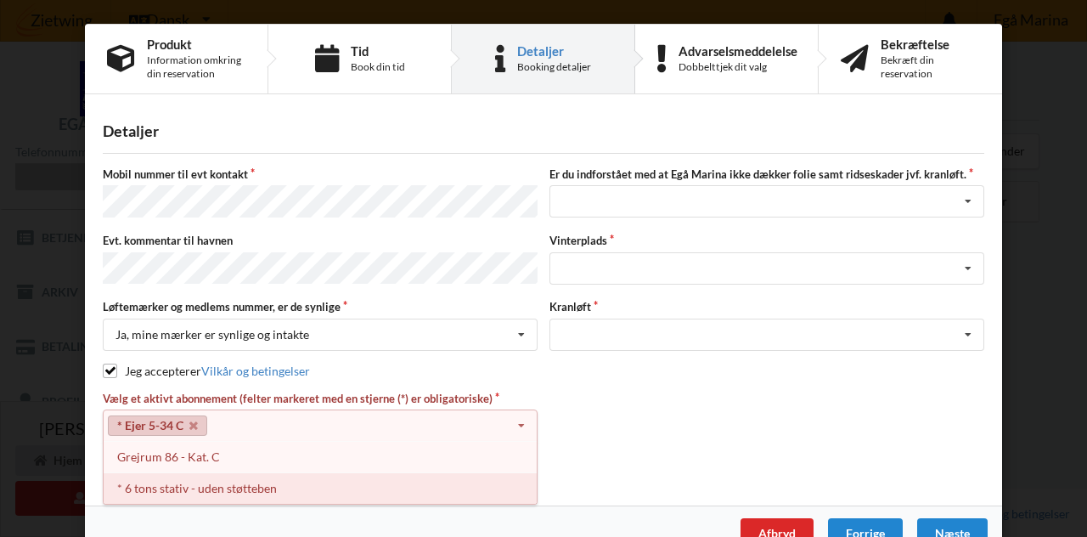
click at [205, 480] on div "* 6 tons stativ - uden støtteben" at bounding box center [320, 487] width 433 height 31
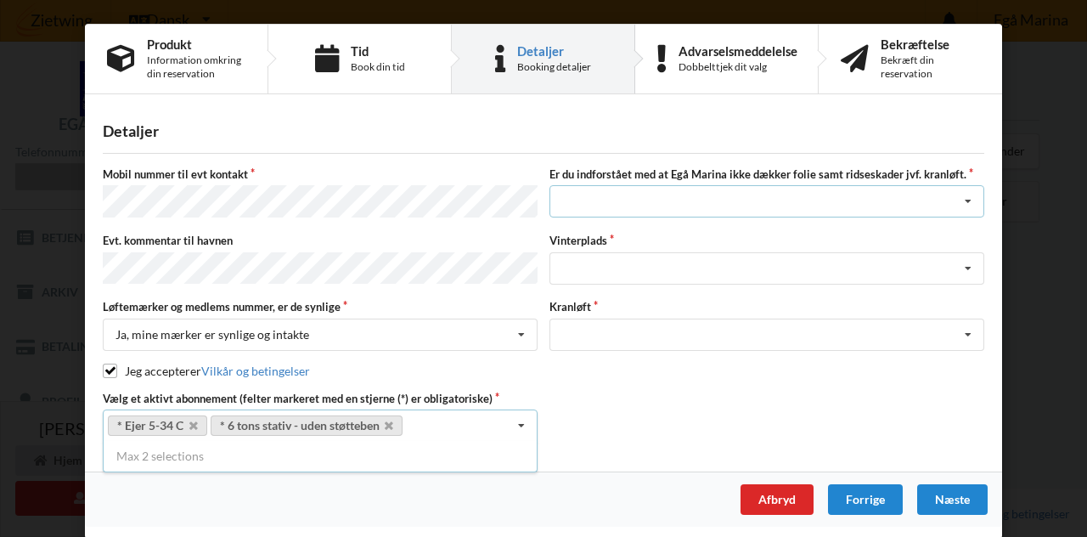
click at [970, 200] on icon at bounding box center [967, 201] width 25 height 31
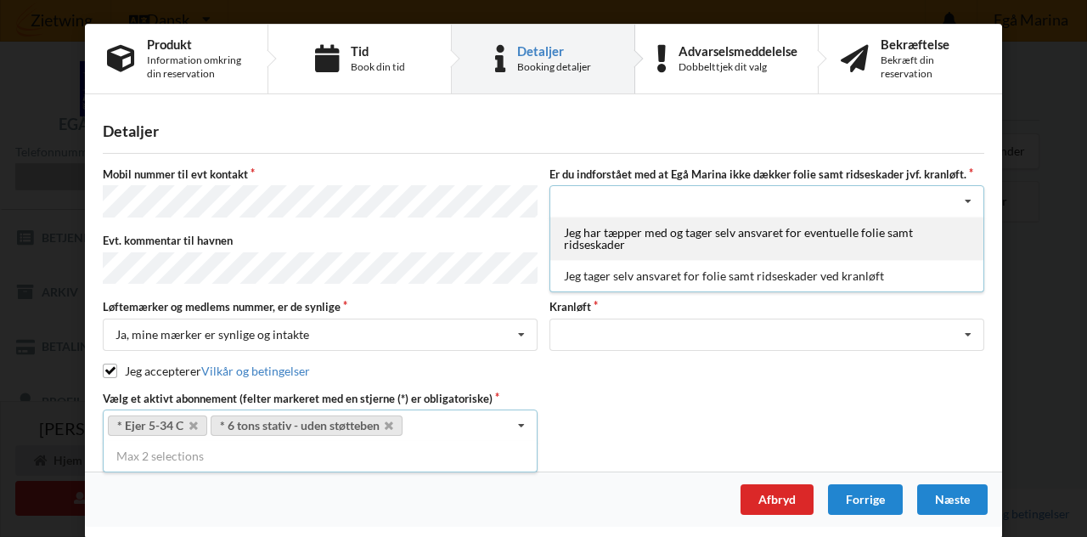
click at [710, 242] on div "Jeg har tæpper med og tager selv ansvaret for eventuelle folie samt ridseskader" at bounding box center [766, 238] width 433 height 43
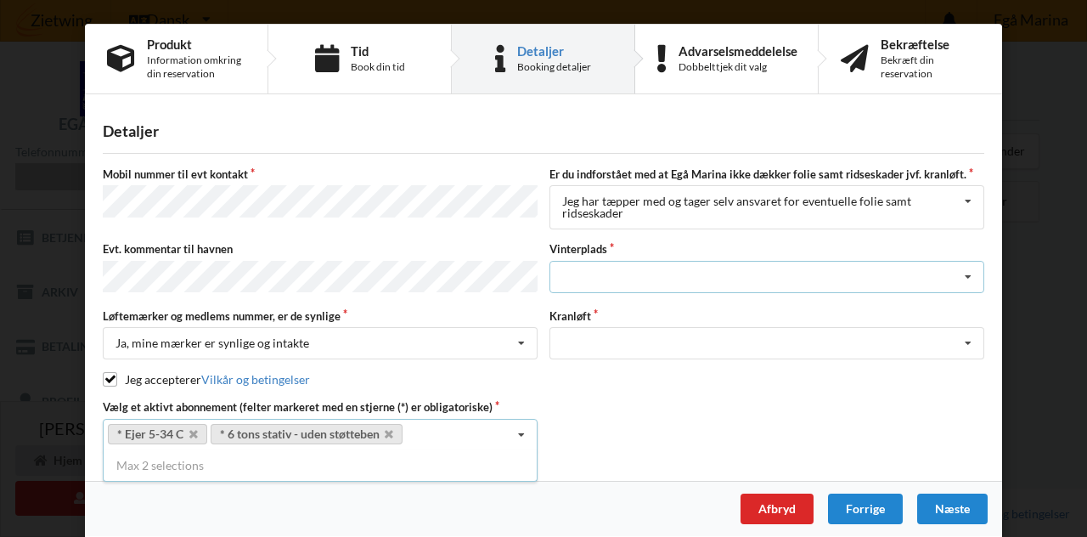
click at [965, 274] on icon at bounding box center [967, 277] width 25 height 31
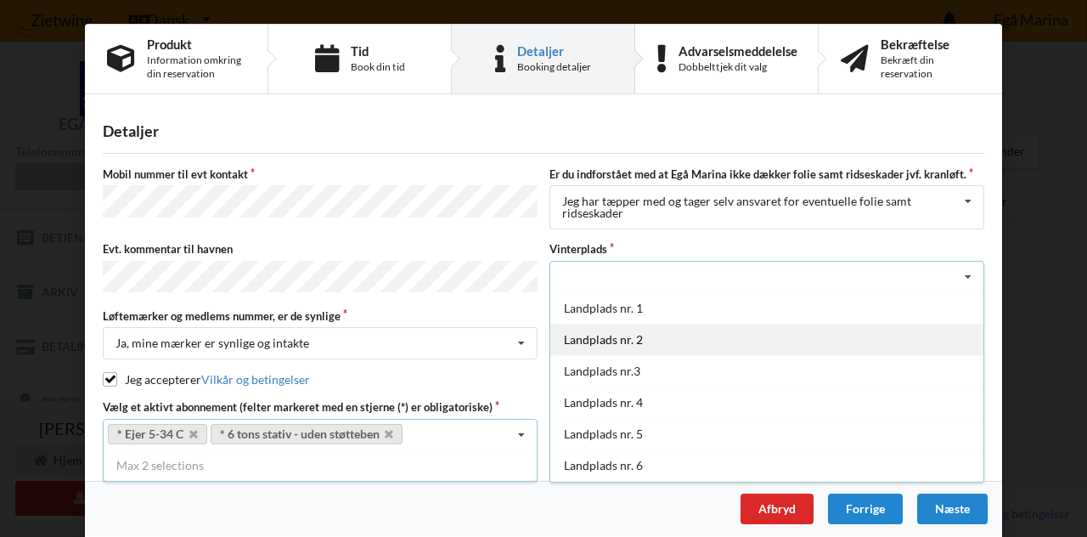
click at [618, 342] on div "Landplads nr. 2" at bounding box center [766, 339] width 433 height 31
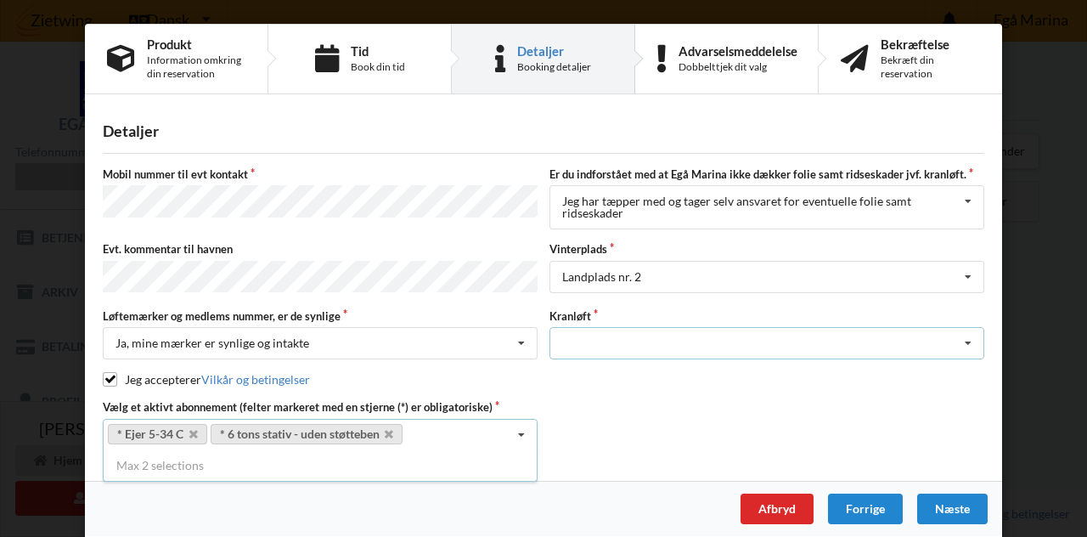
click at [969, 342] on icon at bounding box center [967, 343] width 25 height 31
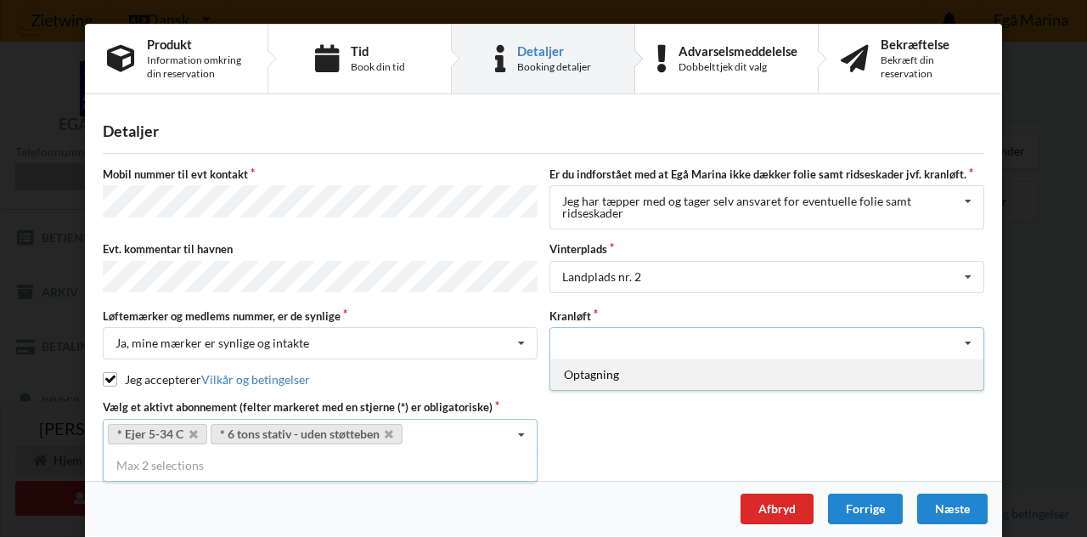
click at [605, 369] on div "Optagning" at bounding box center [766, 373] width 433 height 31
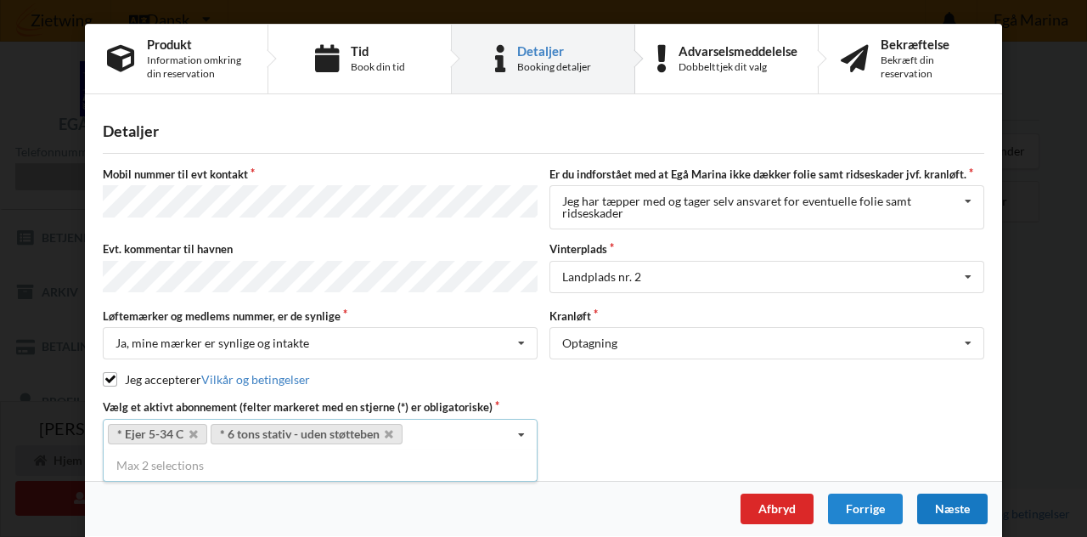
click at [952, 499] on div "Næste" at bounding box center [952, 508] width 70 height 31
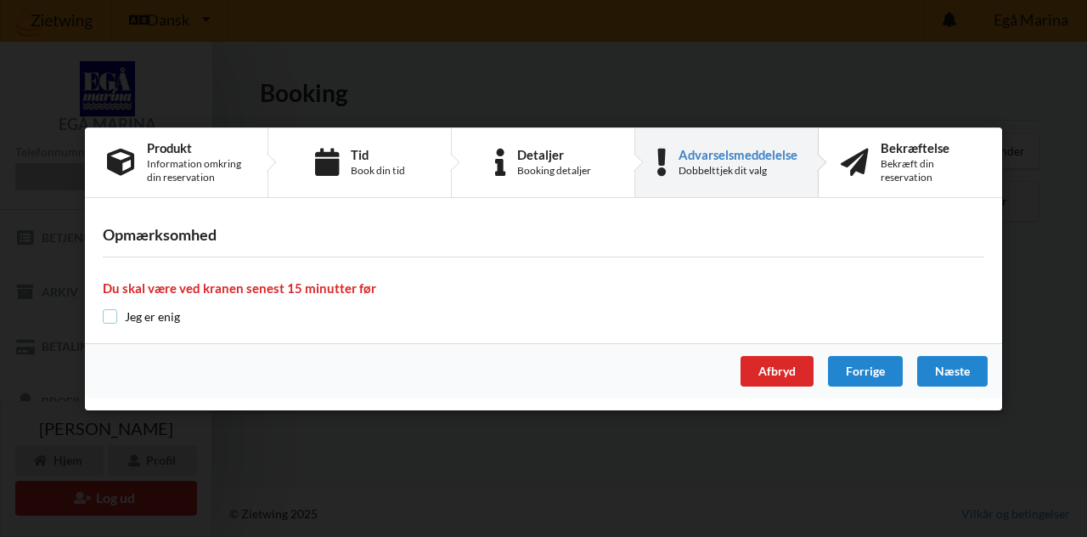
click at [109, 317] on input "checkbox" at bounding box center [110, 316] width 14 height 14
checkbox input "true"
click at [961, 361] on div "Næste" at bounding box center [952, 371] width 70 height 31
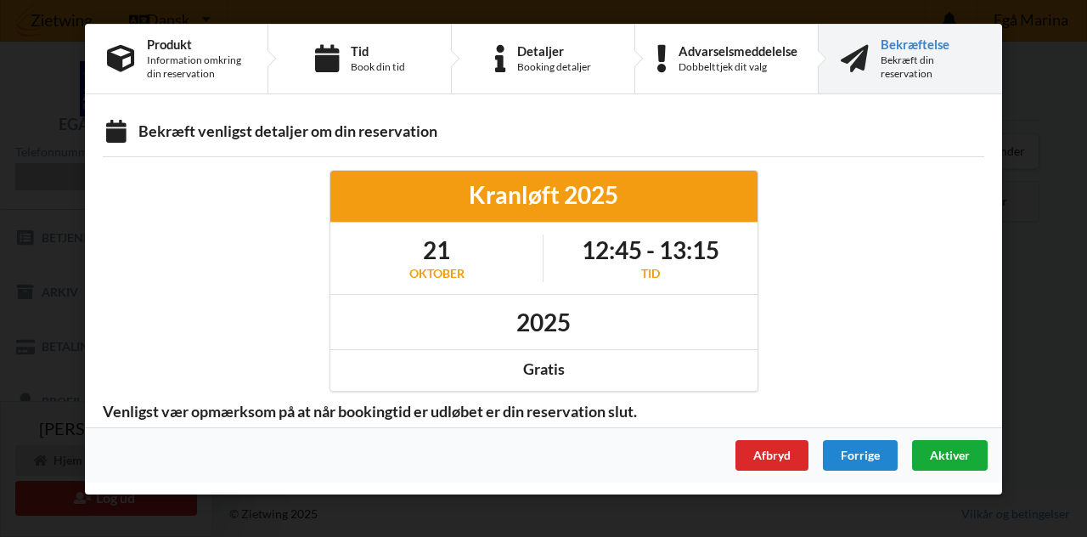
click at [949, 448] on span "Aktiver" at bounding box center [950, 455] width 40 height 14
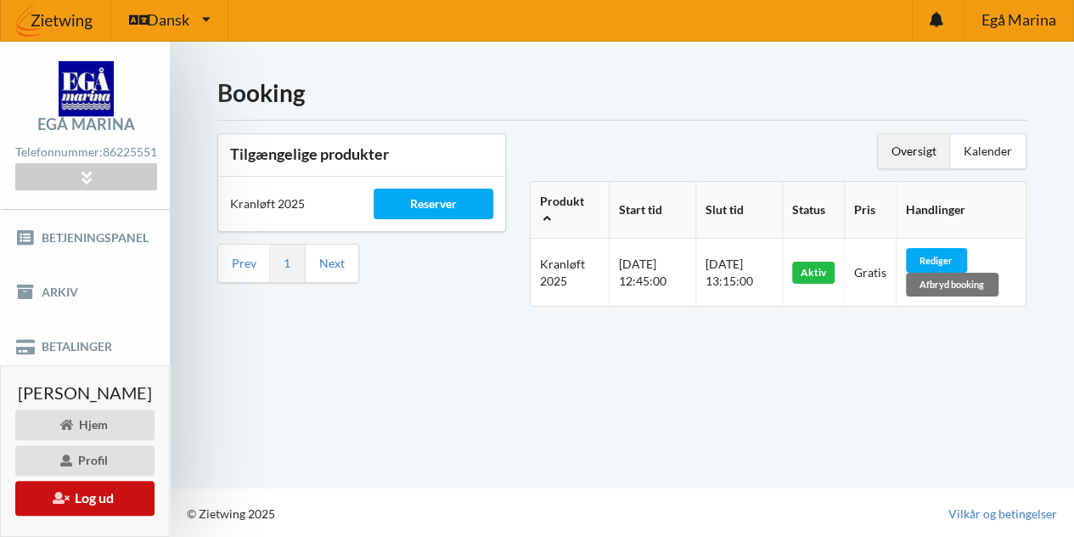
click at [136, 487] on button "Log ud" at bounding box center [84, 498] width 139 height 35
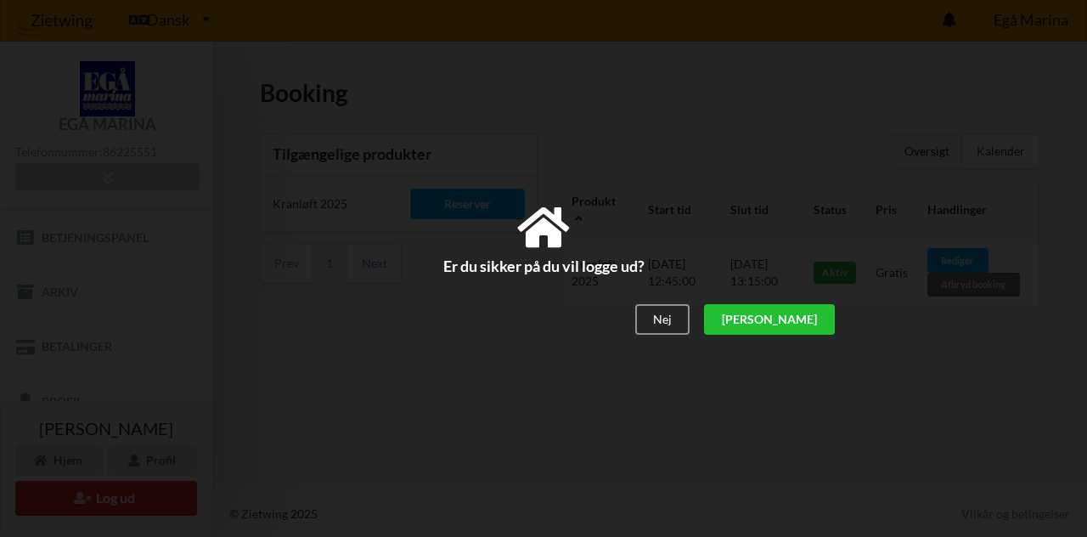
click at [807, 322] on div "[PERSON_NAME]" at bounding box center [769, 320] width 131 height 31
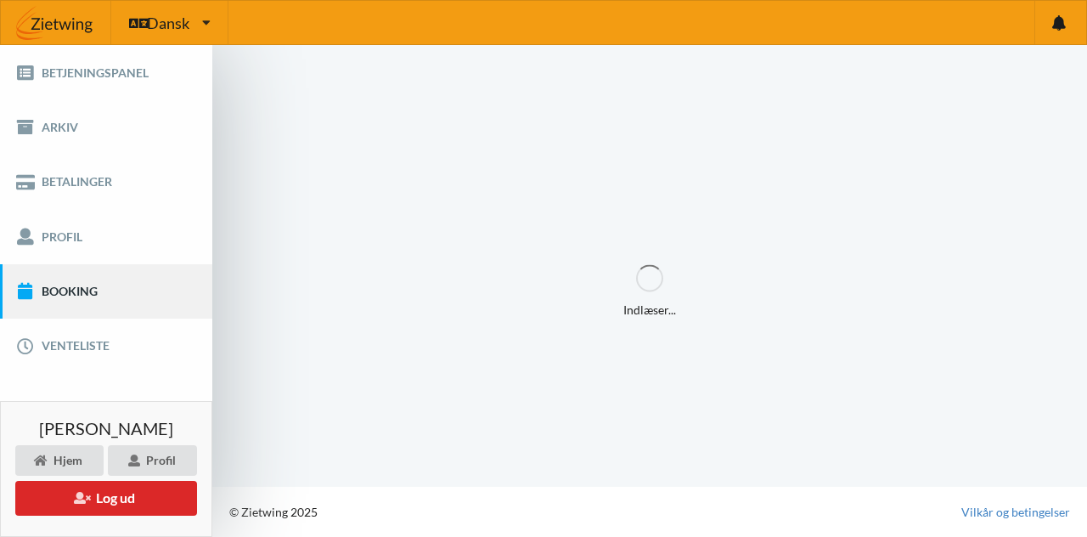
scroll to position [0, 0]
